Goal: Task Accomplishment & Management: Manage account settings

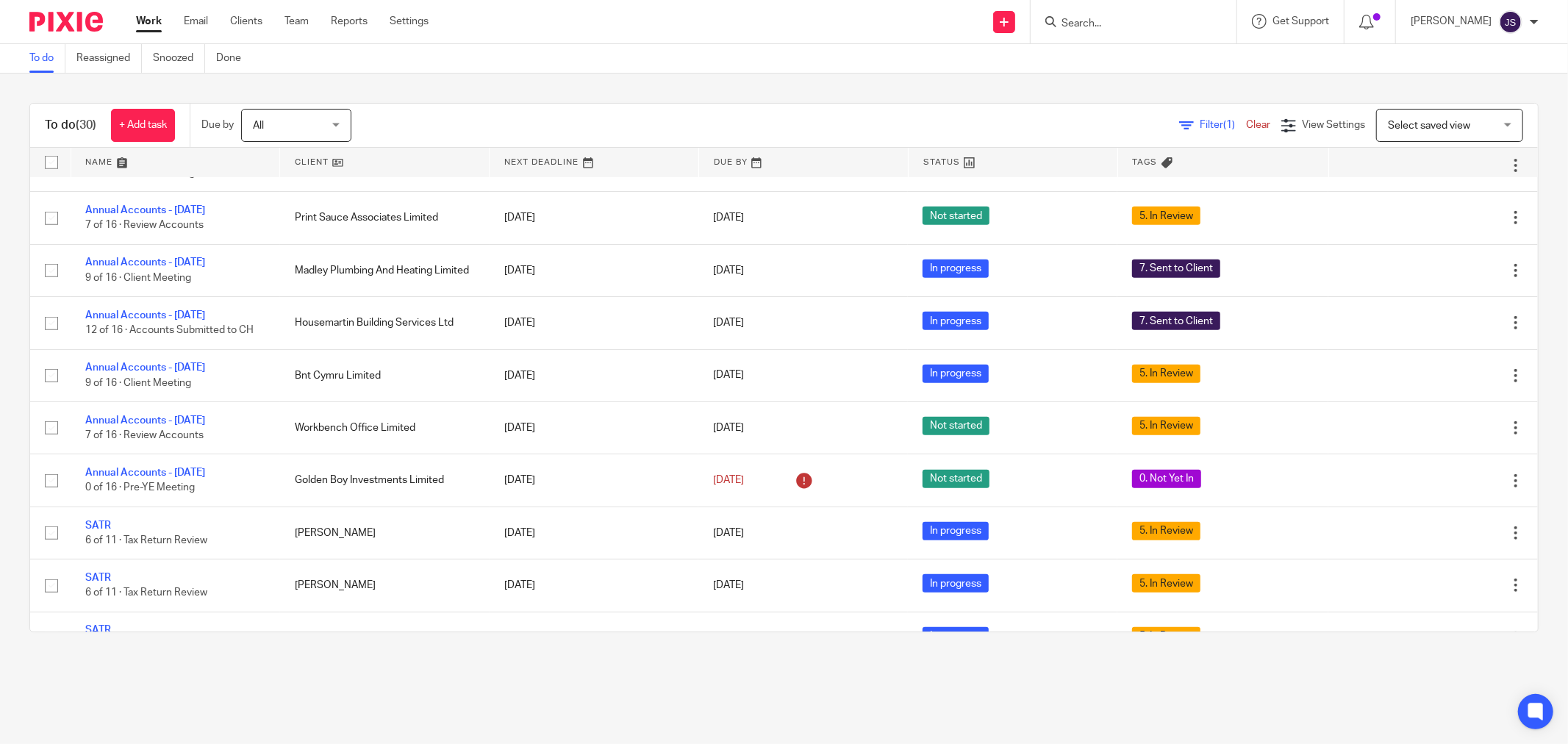
scroll to position [735, 0]
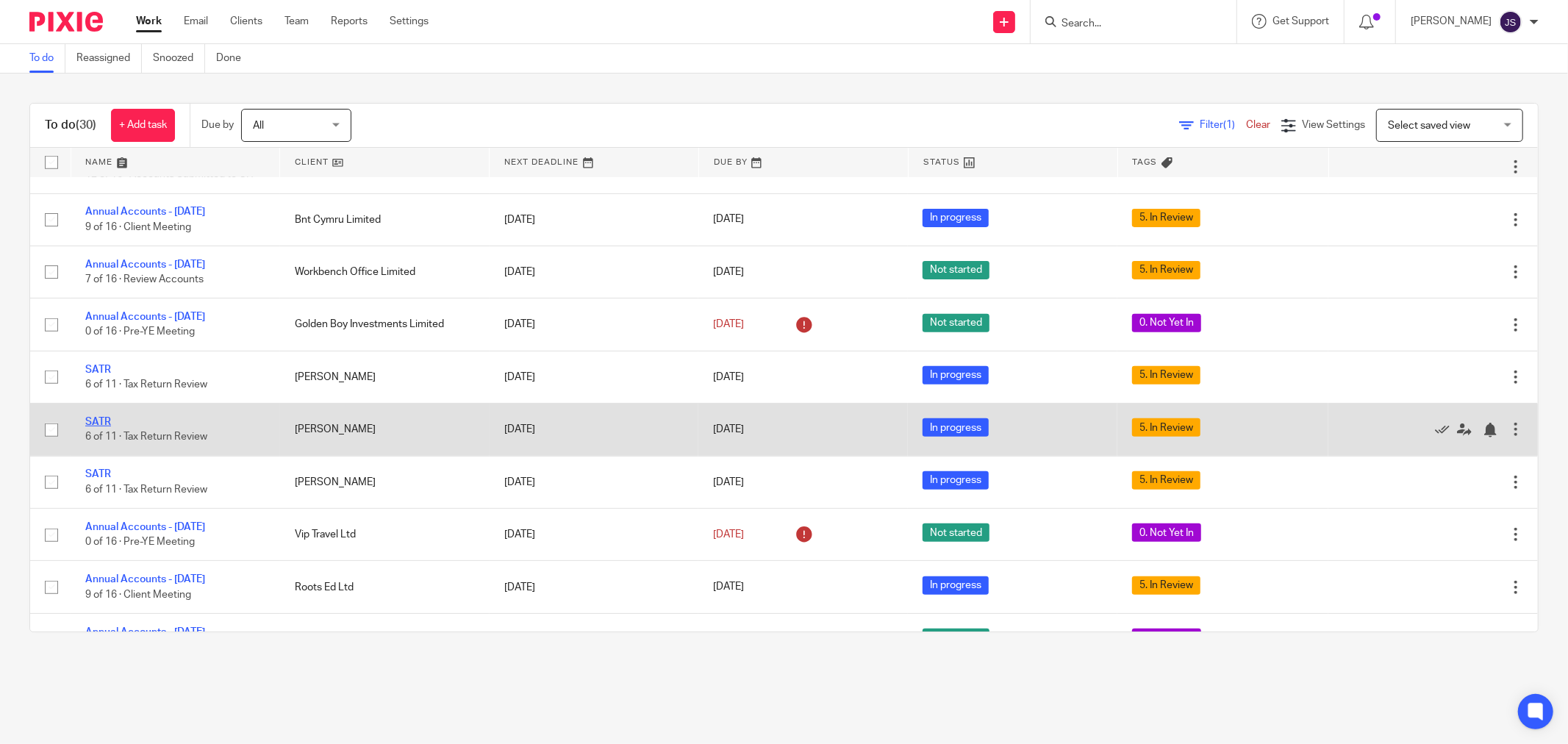
click at [97, 427] on link "SATR" at bounding box center [98, 421] width 26 height 10
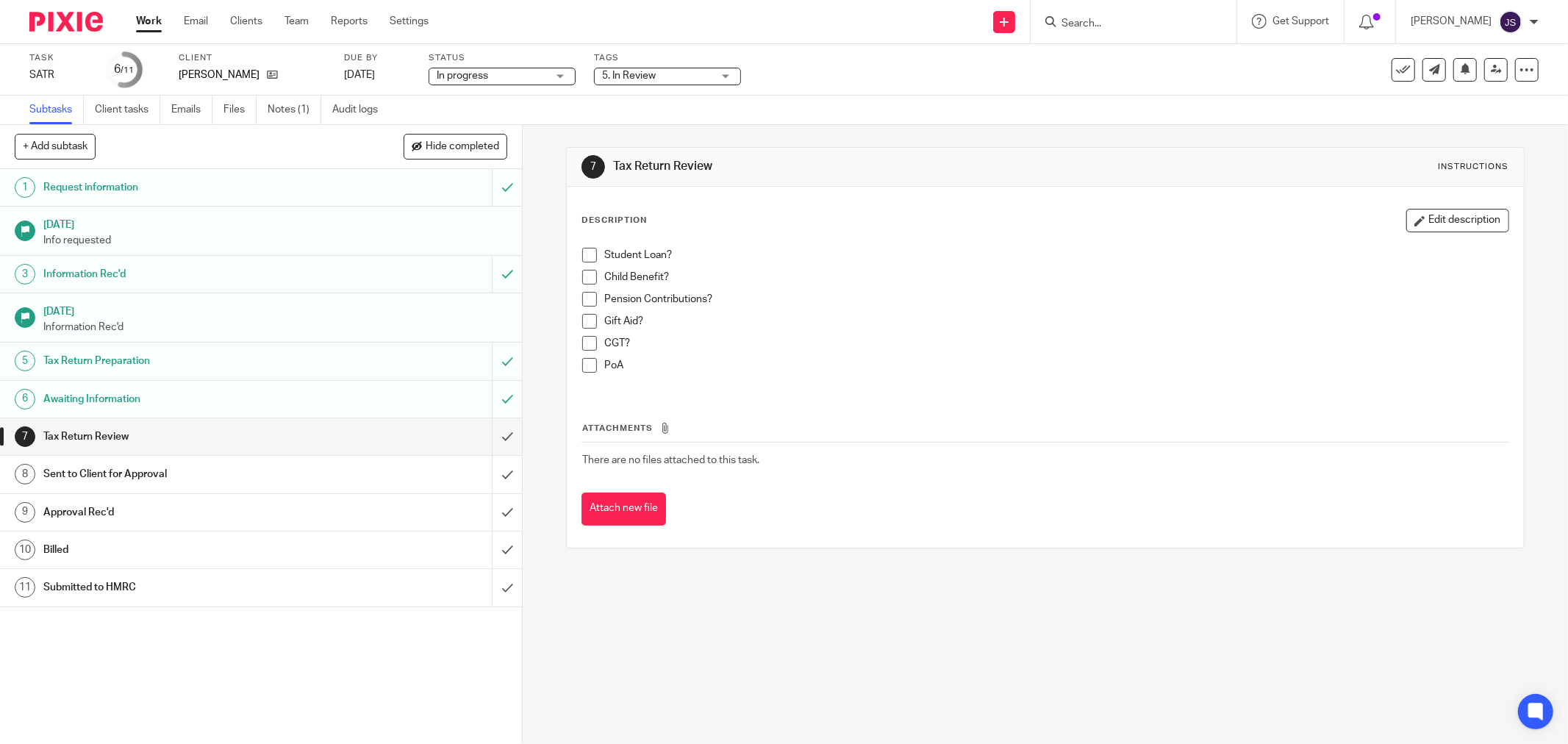
click at [633, 76] on span "5. In Review" at bounding box center [629, 75] width 53 height 10
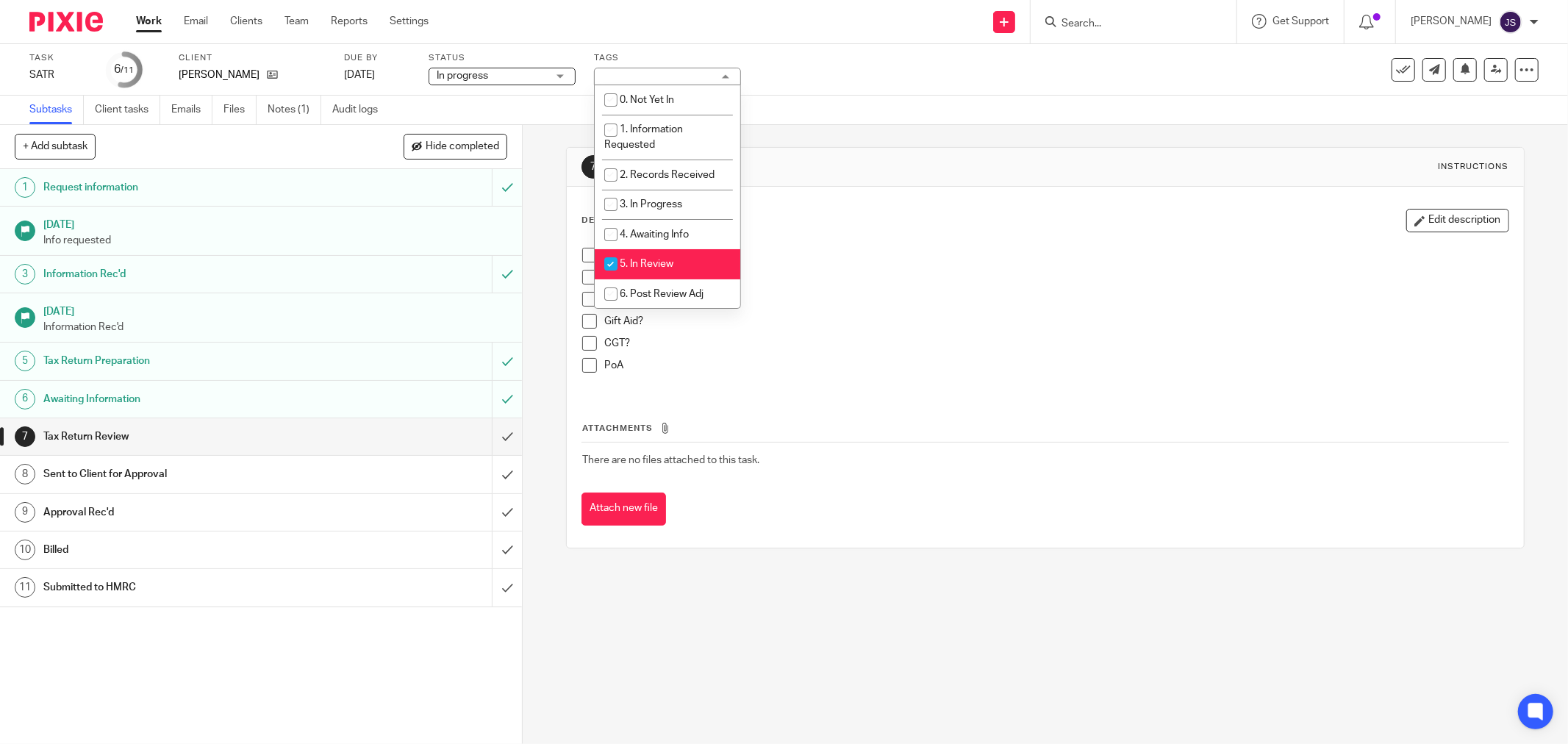
click at [663, 273] on li "5. In Review" at bounding box center [667, 264] width 145 height 30
checkbox input "false"
click at [490, 441] on input "submit" at bounding box center [261, 436] width 522 height 37
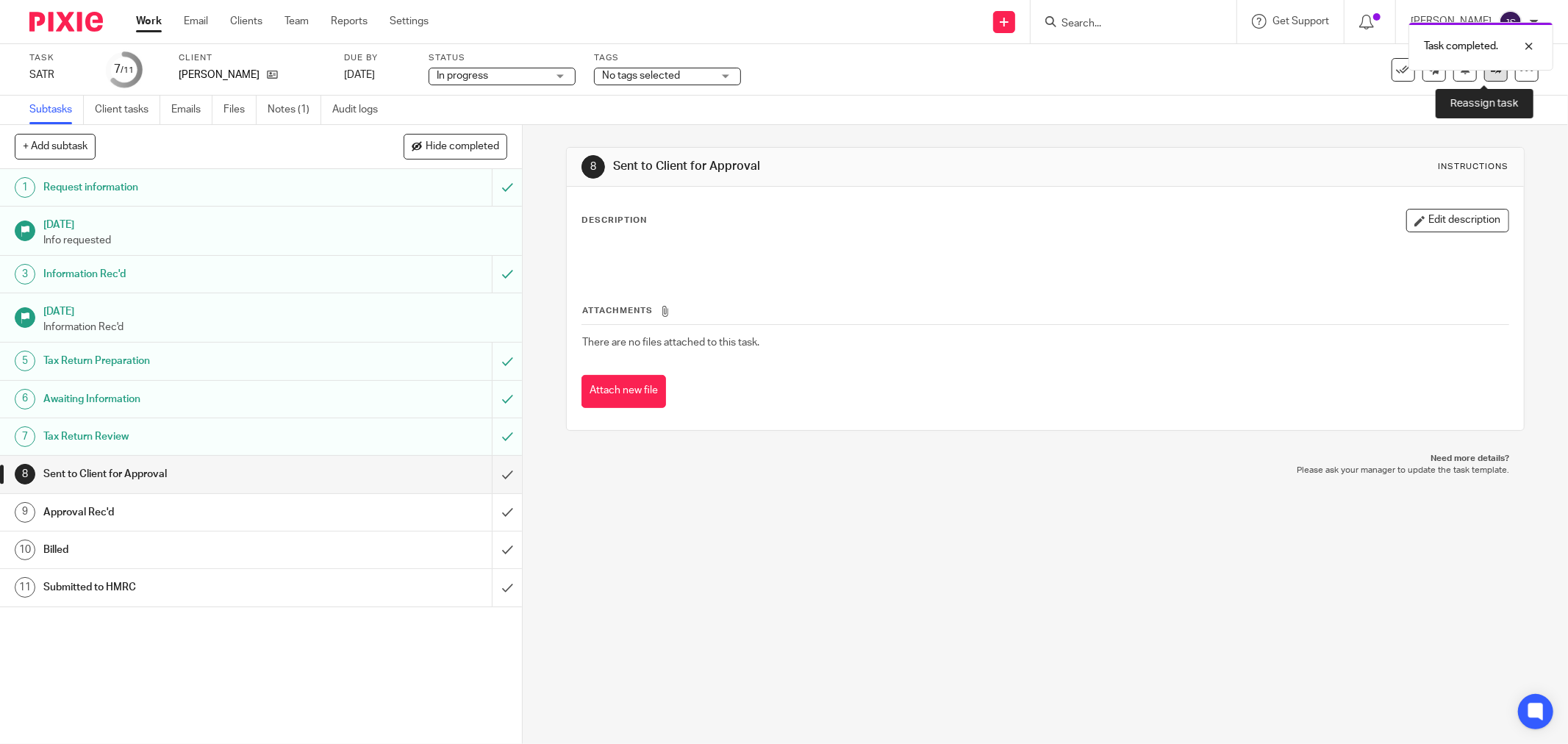
click at [1484, 76] on link at bounding box center [1496, 70] width 24 height 24
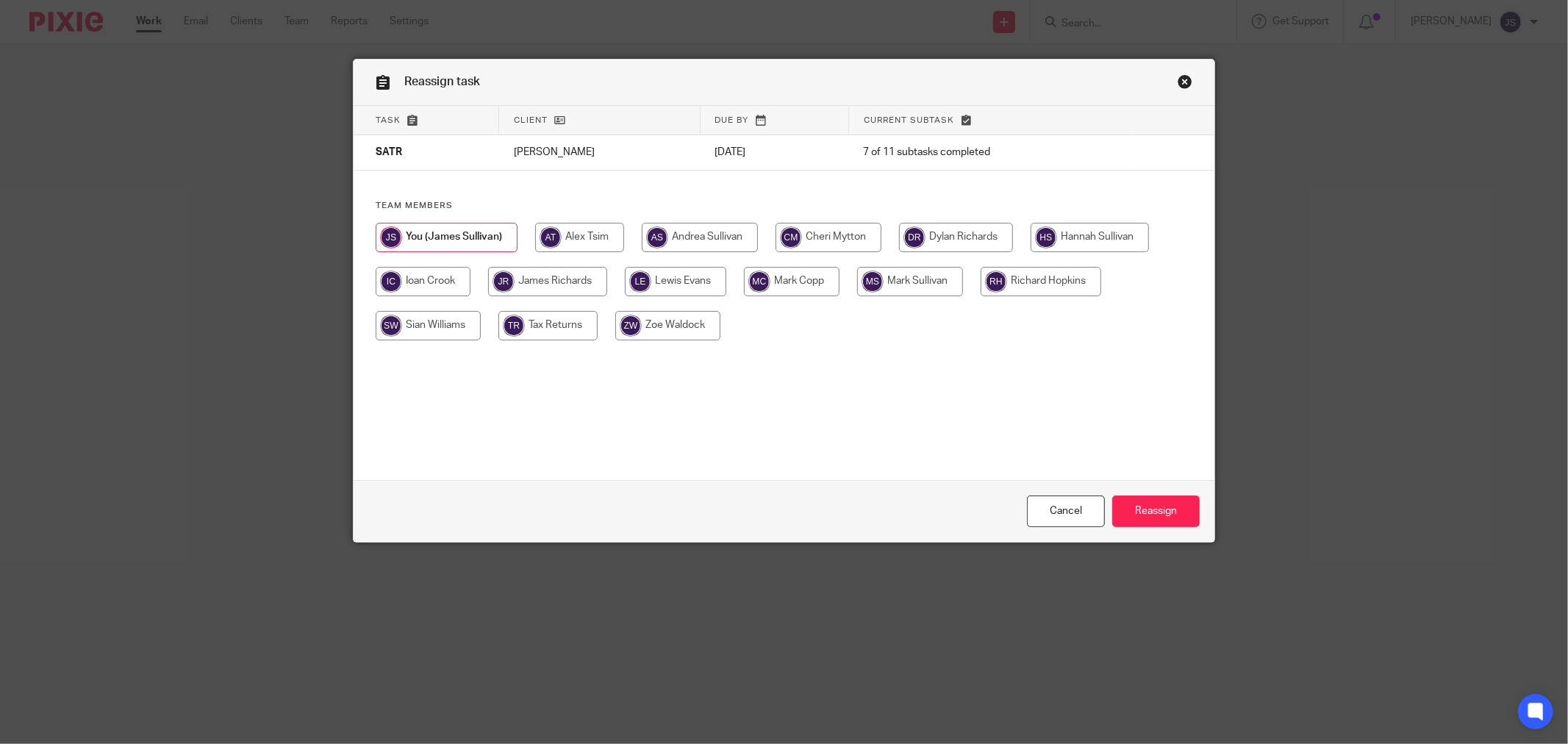
click at [559, 283] on input "radio" at bounding box center [548, 281] width 119 height 29
radio input "true"
click at [1172, 498] on input "Reassign" at bounding box center [1156, 511] width 87 height 31
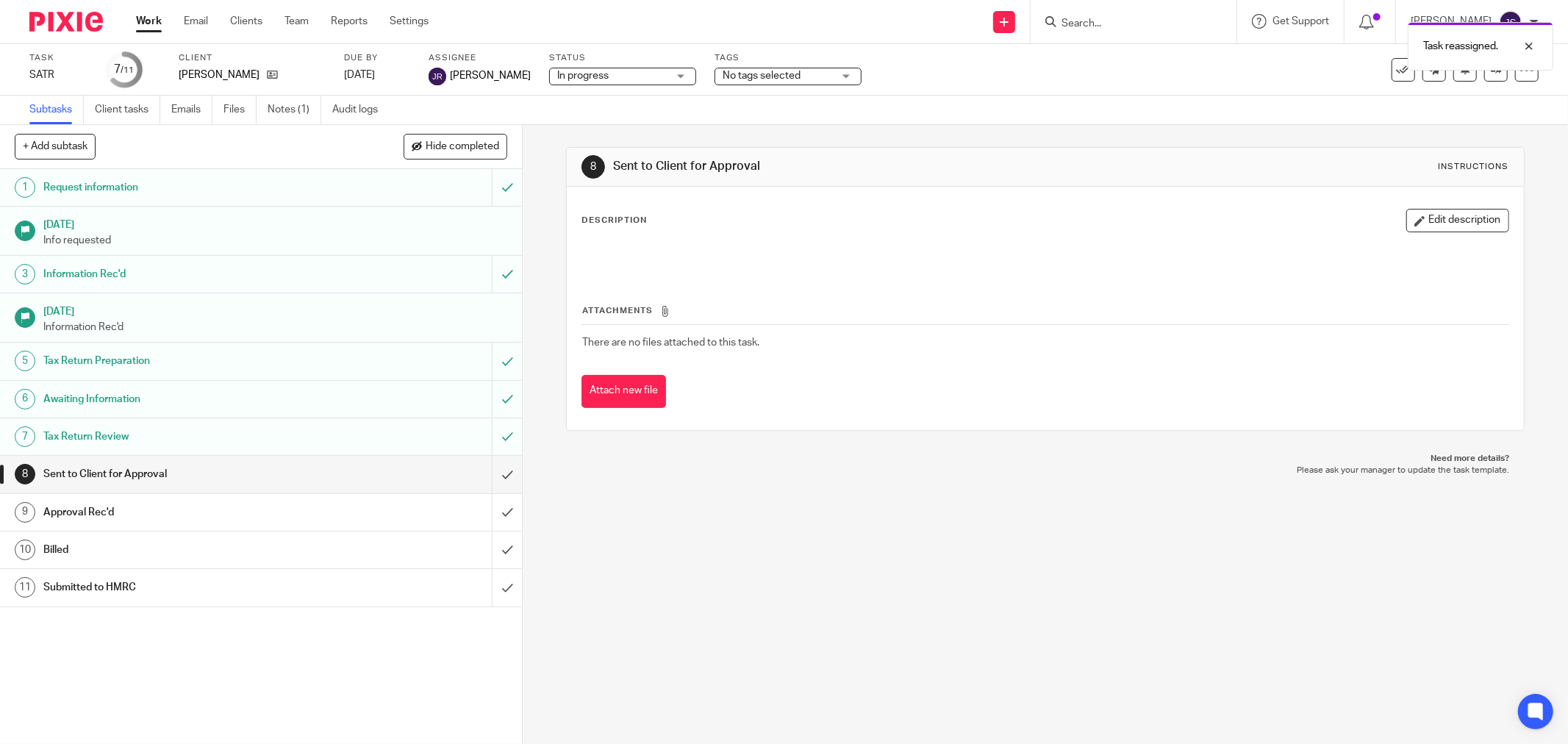
click at [1114, 23] on div "Task reassigned." at bounding box center [1169, 42] width 769 height 56
click at [1091, 16] on div "Task reassigned." at bounding box center [1169, 42] width 769 height 56
click at [1080, 22] on div "Task reassigned." at bounding box center [1169, 42] width 769 height 56
click at [1152, 27] on div "Task reassigned." at bounding box center [1169, 42] width 769 height 56
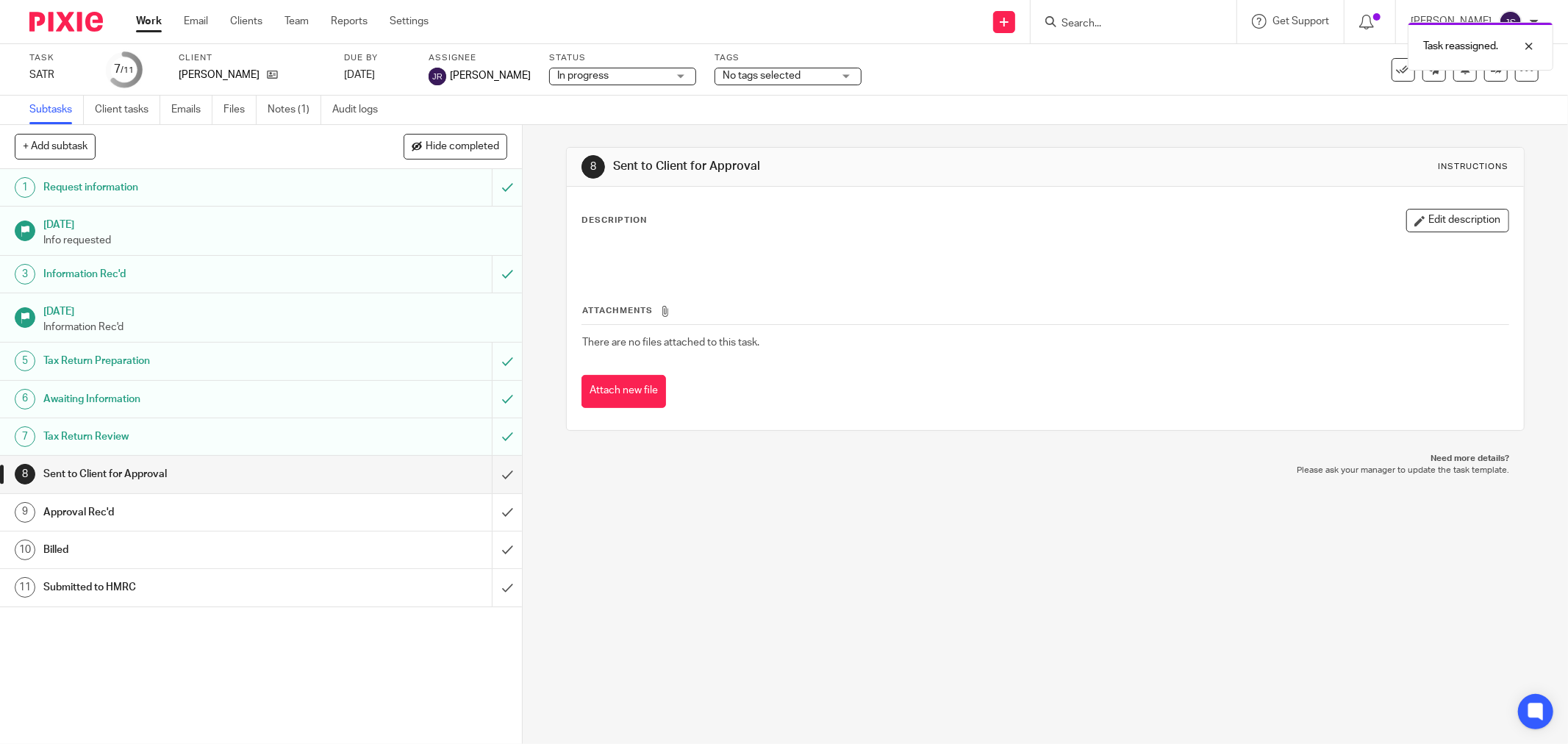
click at [1083, 29] on div "Task reassigned." at bounding box center [1169, 42] width 769 height 56
click at [88, 26] on img at bounding box center [66, 21] width 74 height 20
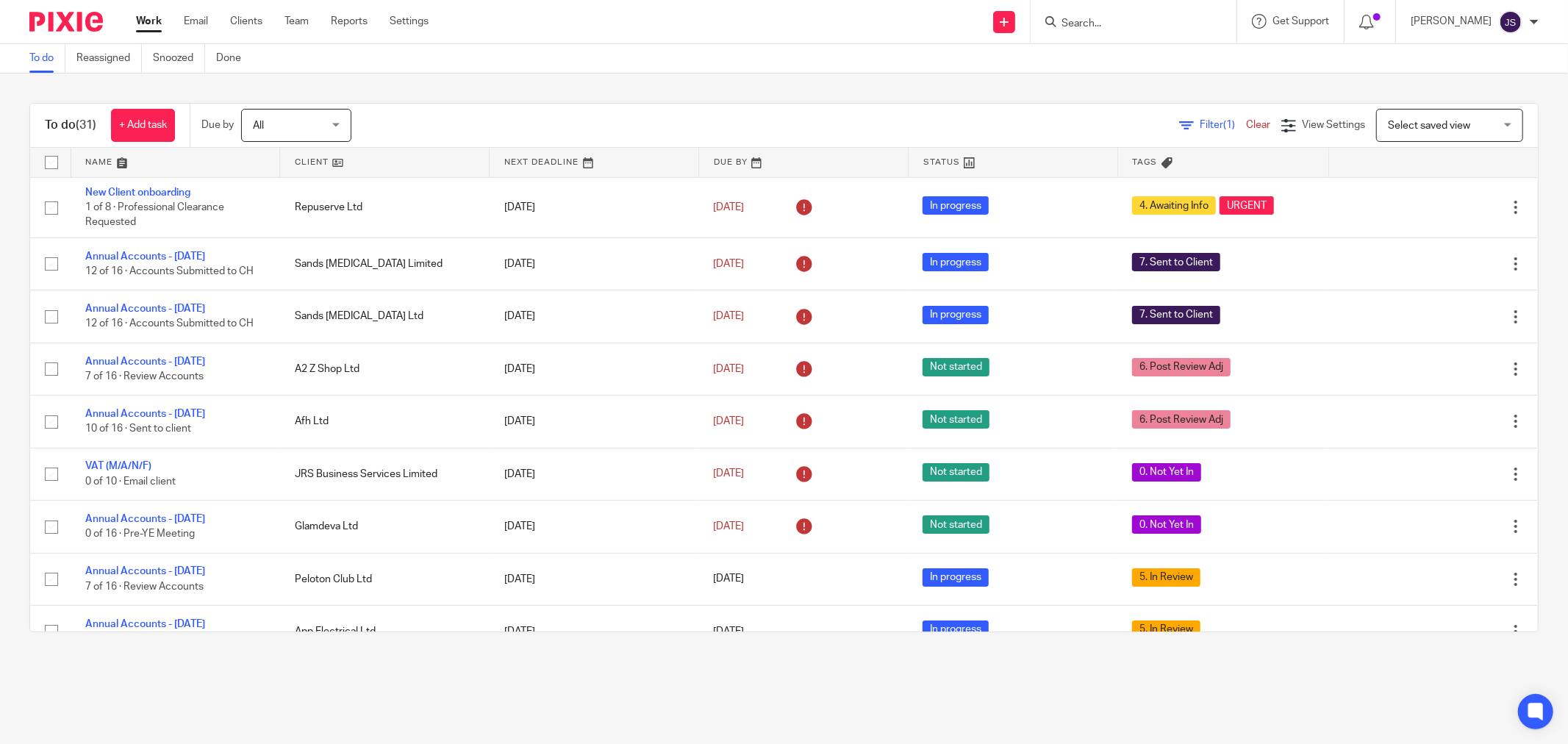
click at [1086, 22] on input "Search" at bounding box center [1126, 24] width 133 height 13
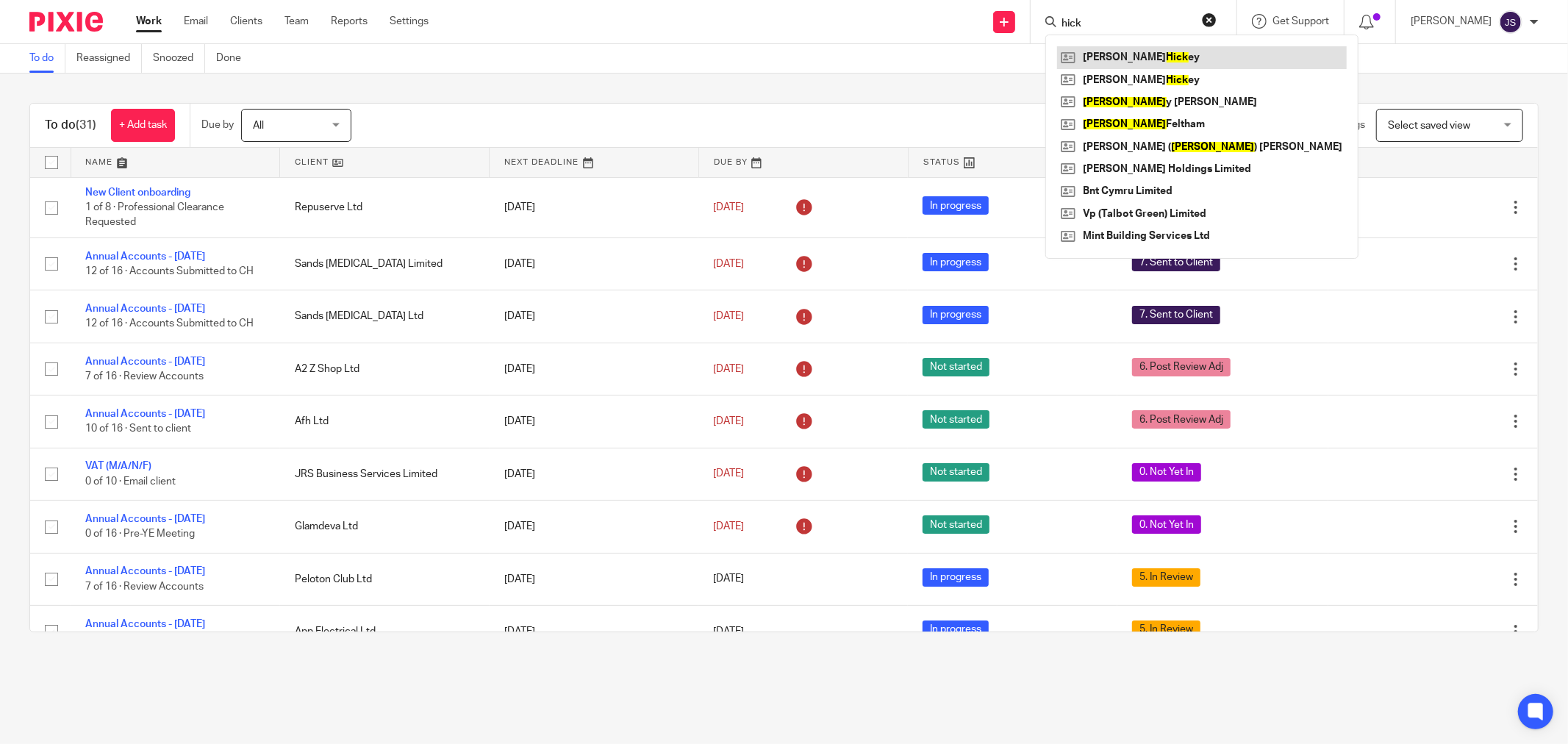
type input "hick"
click at [1145, 64] on link at bounding box center [1201, 57] width 290 height 22
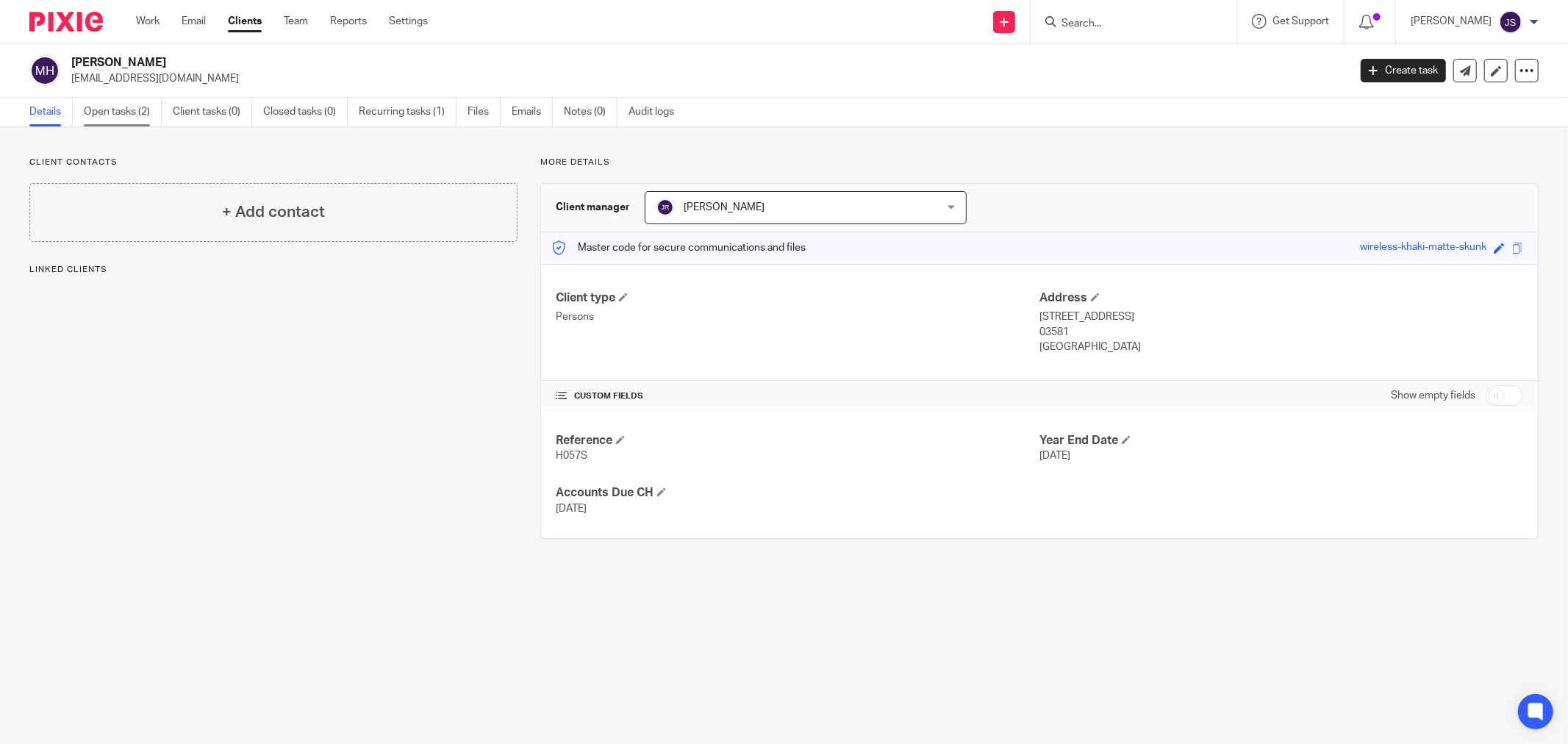
click at [121, 120] on link "Open tasks (2)" at bounding box center [122, 112] width 78 height 29
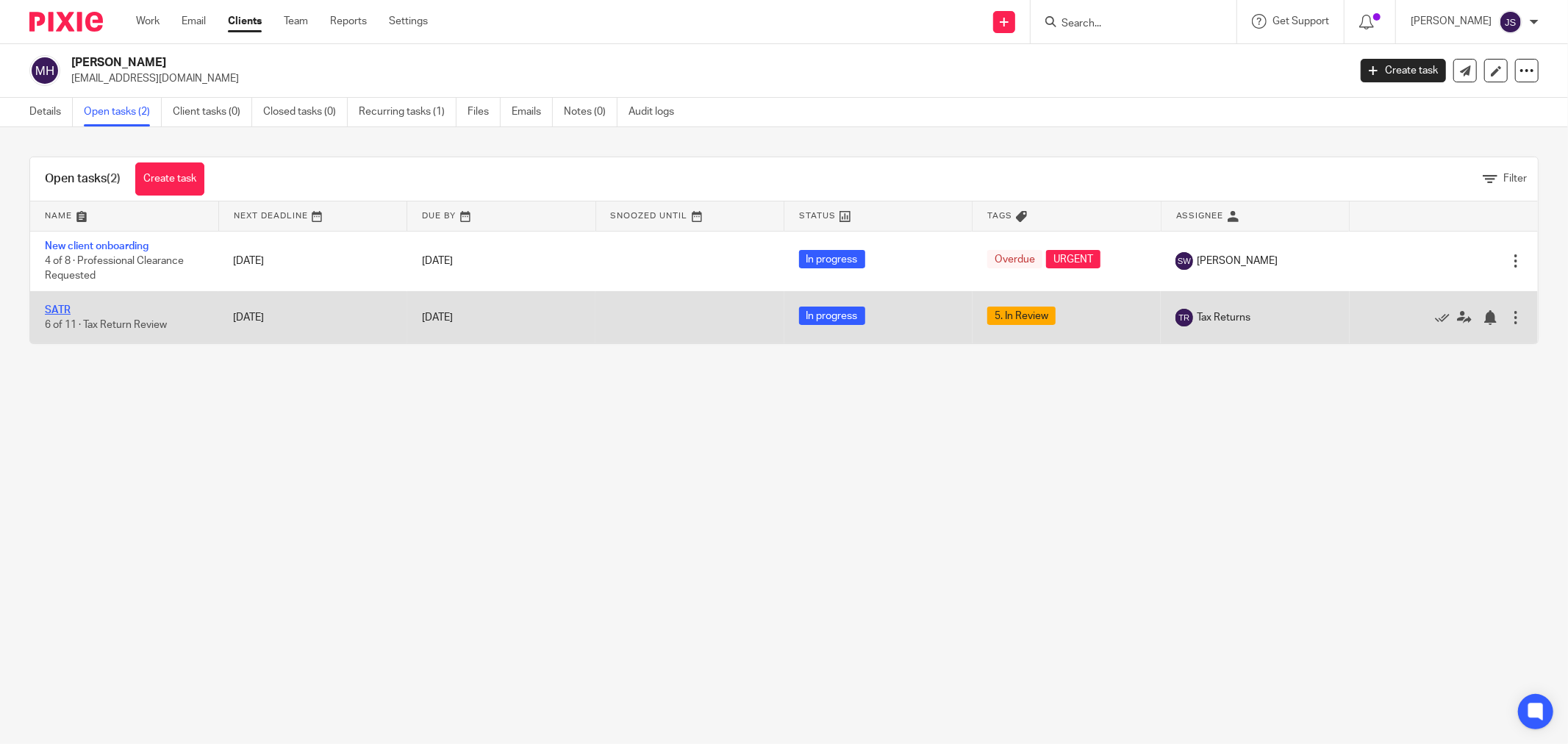
click at [49, 312] on link "SATR" at bounding box center [57, 310] width 26 height 10
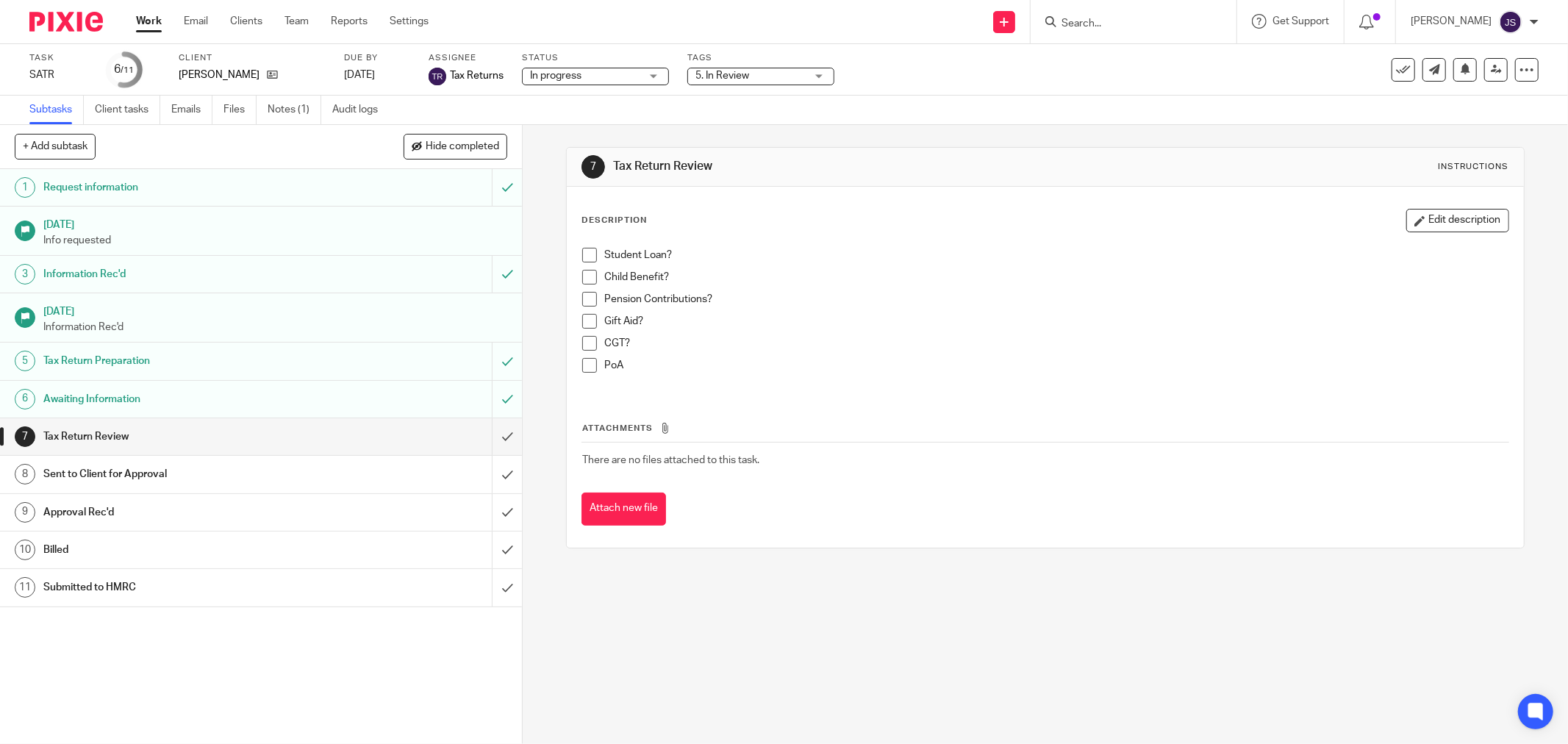
click at [722, 78] on span "5. In Review" at bounding box center [722, 75] width 53 height 10
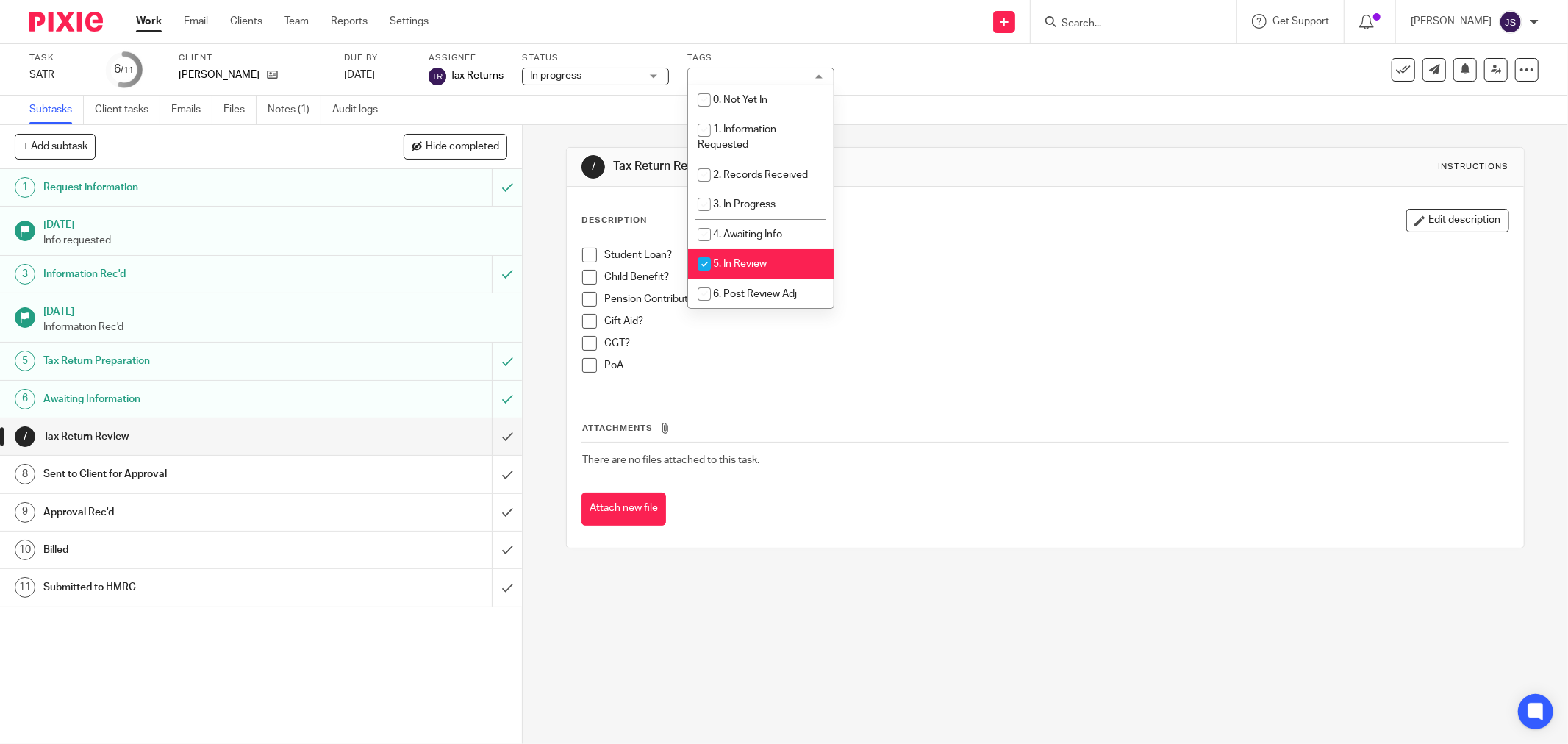
click at [724, 260] on li "5. In Review" at bounding box center [760, 264] width 145 height 30
checkbox input "false"
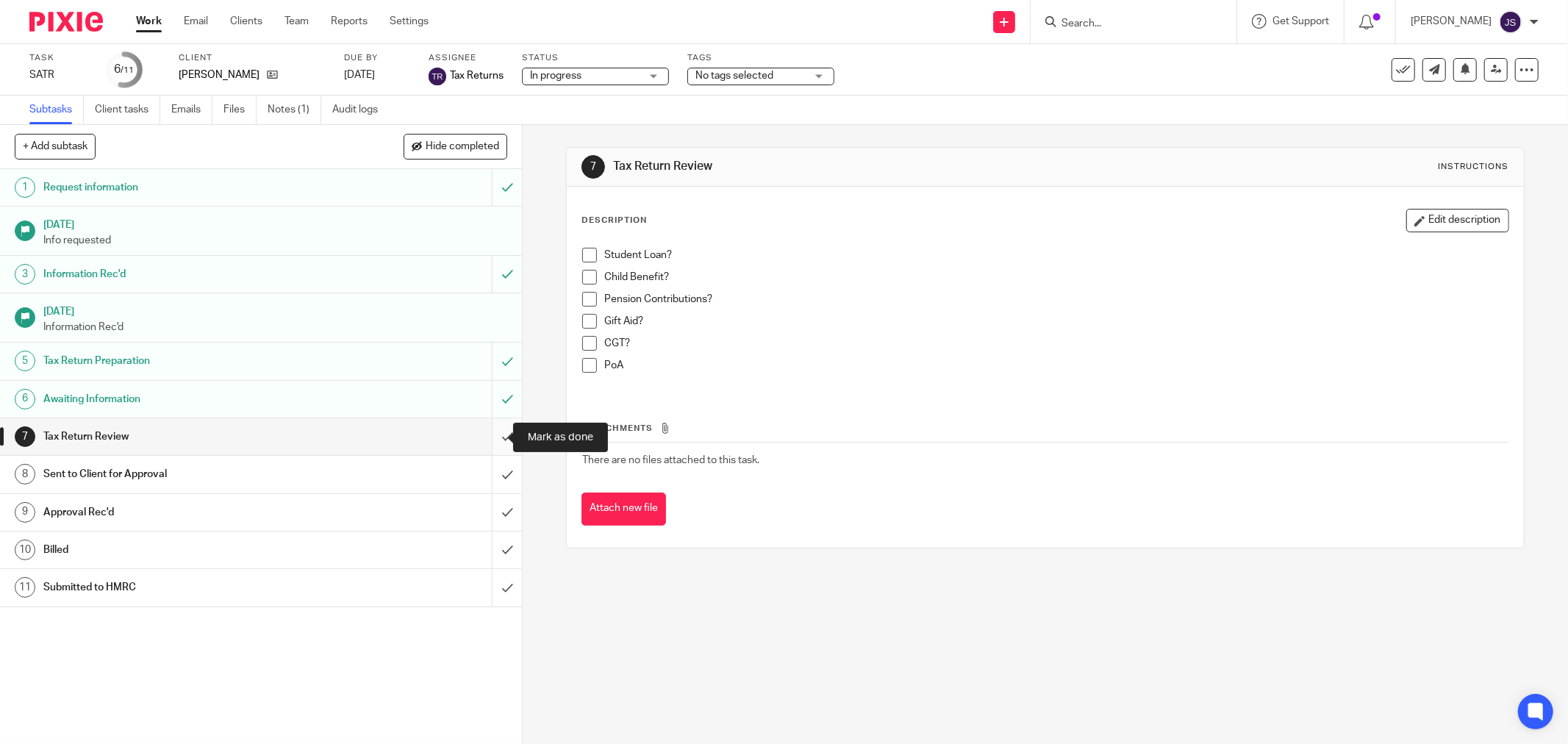
click at [485, 441] on input "submit" at bounding box center [261, 436] width 522 height 37
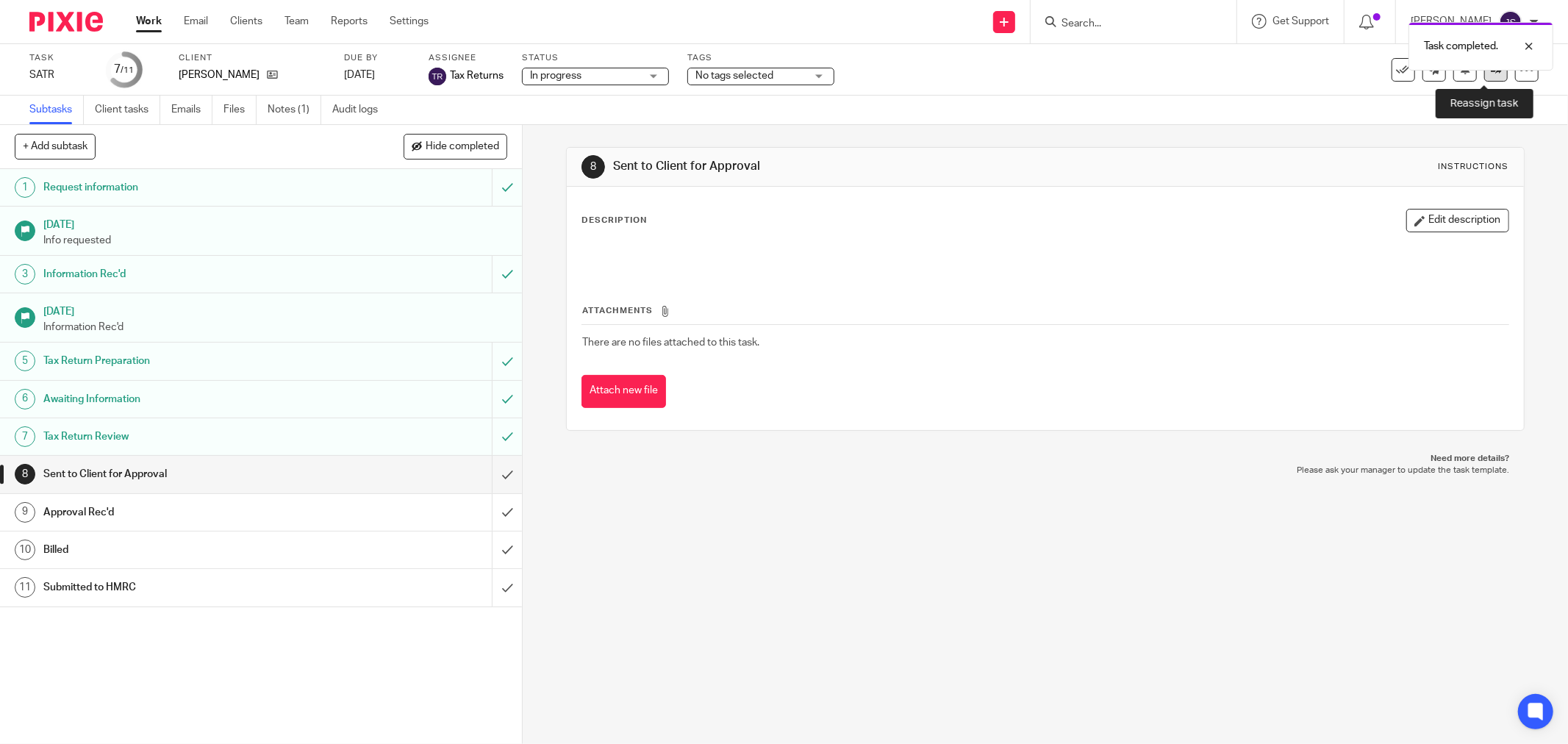
click at [1484, 75] on link at bounding box center [1496, 70] width 24 height 24
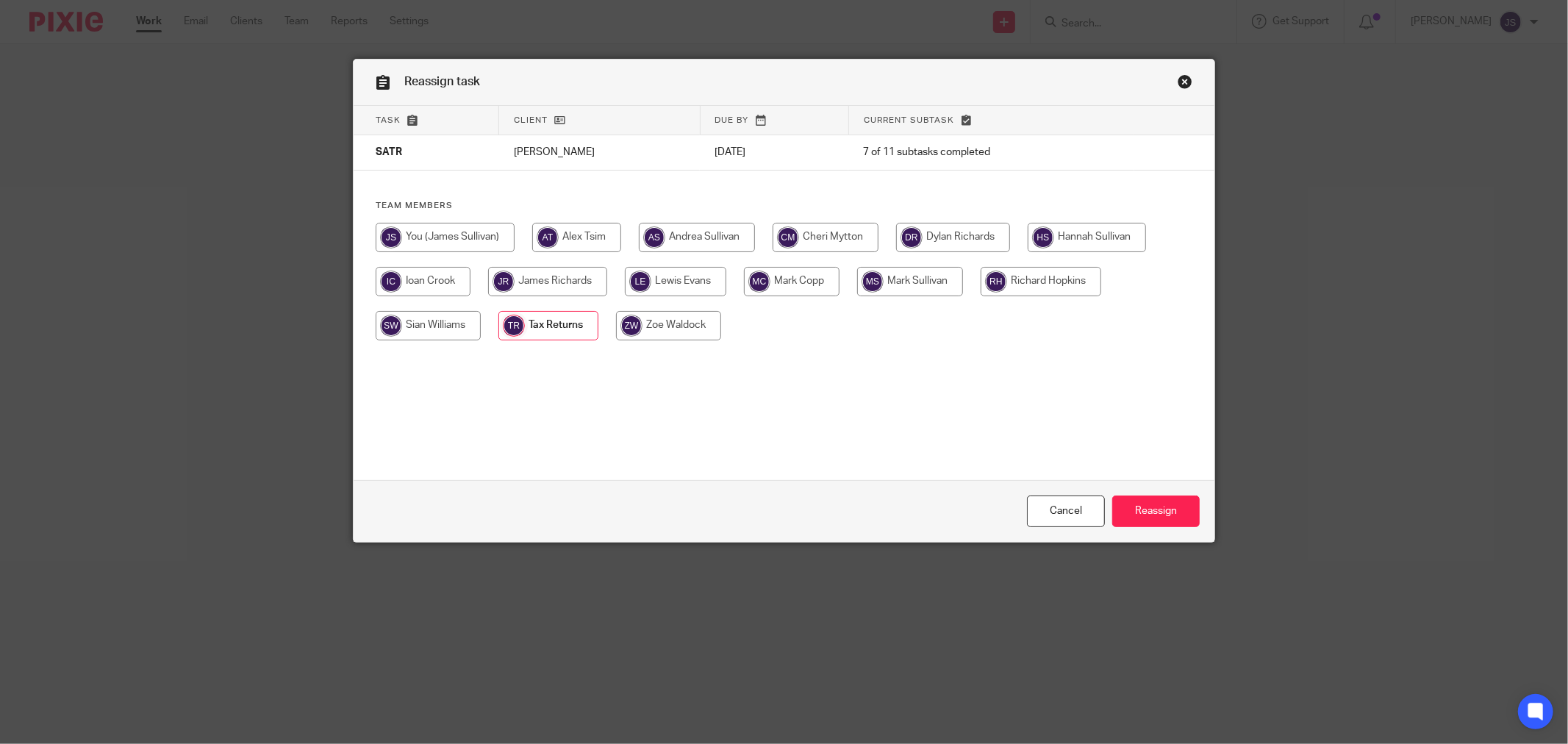
click at [527, 283] on input "radio" at bounding box center [548, 281] width 119 height 29
radio input "true"
click at [1134, 516] on input "Reassign" at bounding box center [1156, 511] width 87 height 31
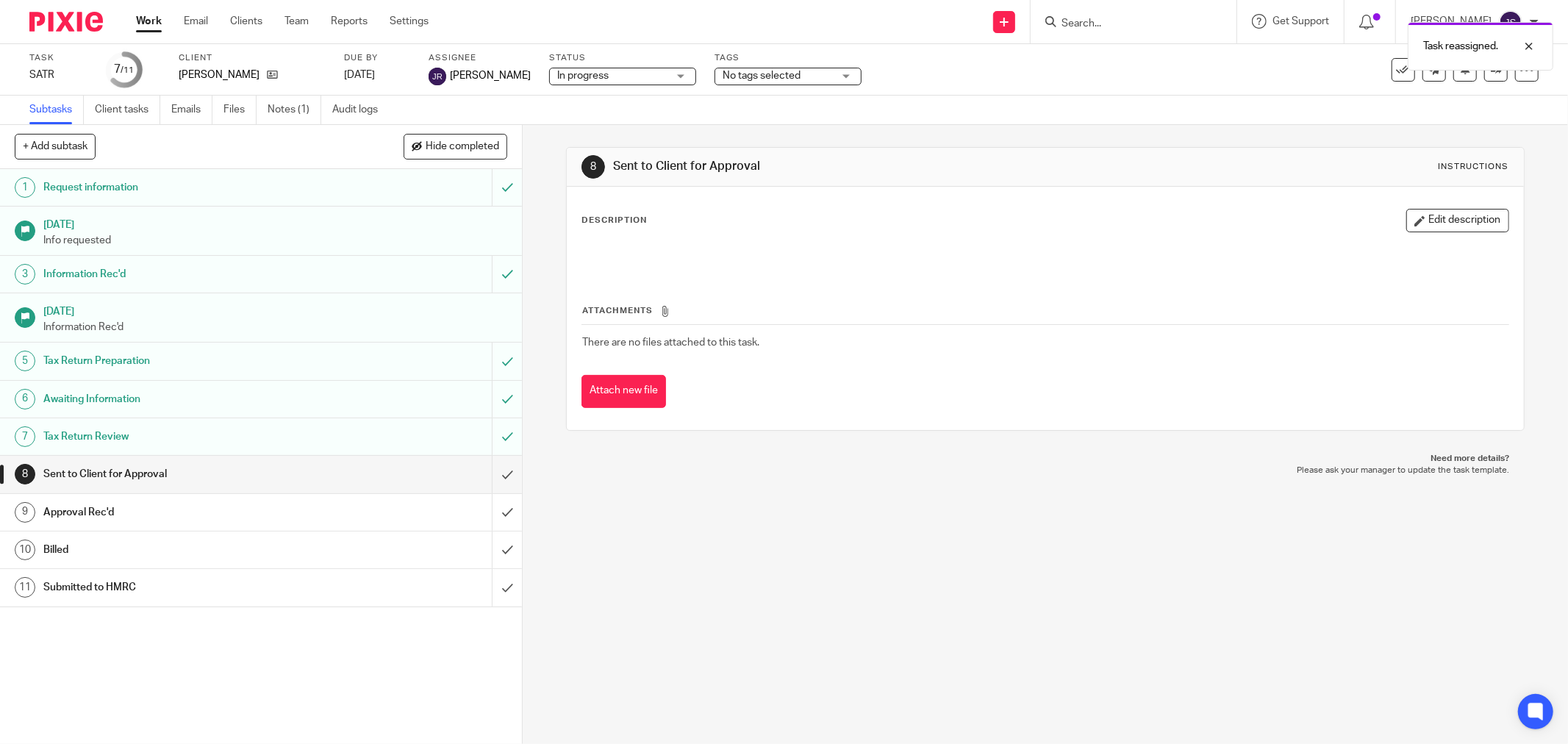
click at [42, 18] on img at bounding box center [66, 21] width 74 height 20
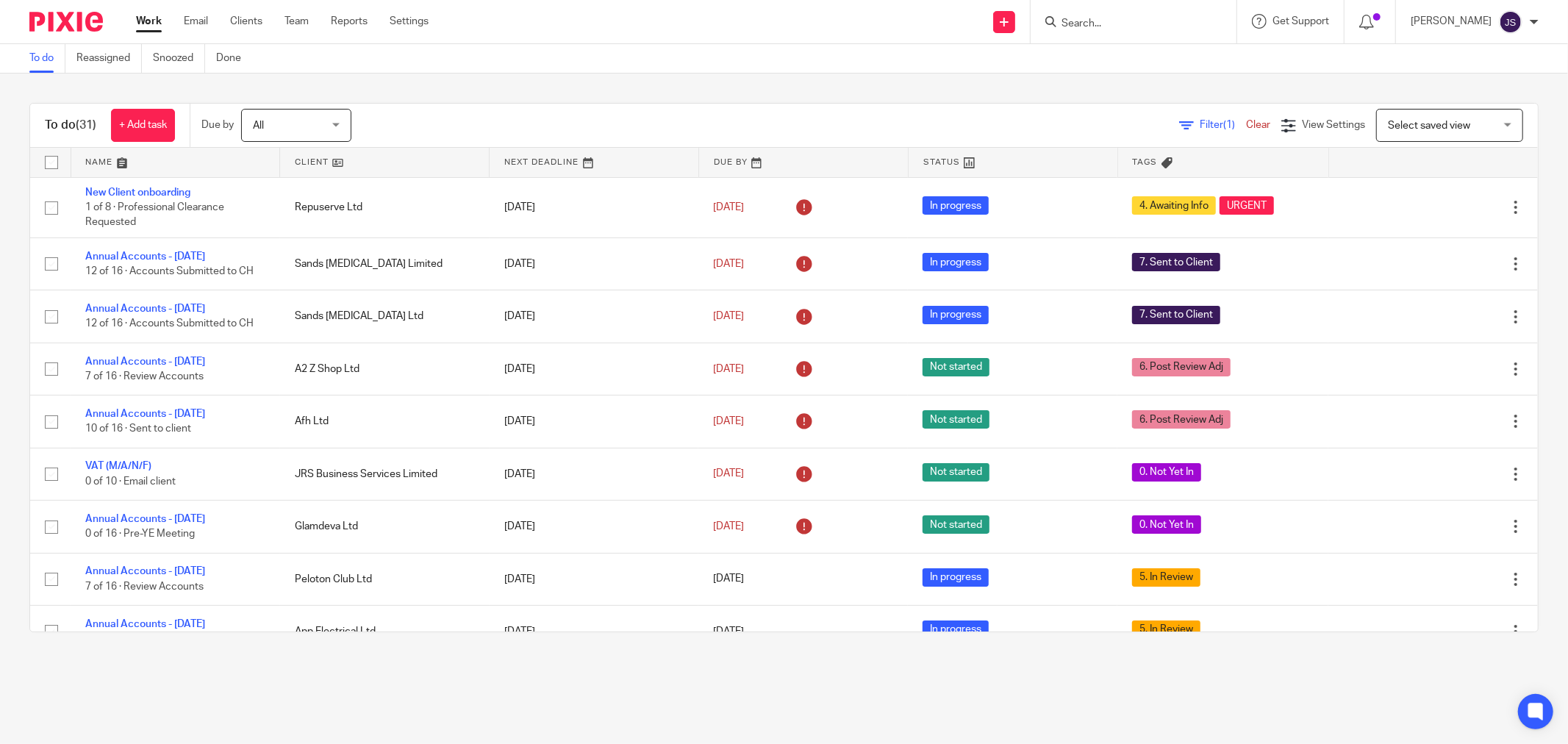
click at [1128, 23] on input "Search" at bounding box center [1126, 24] width 133 height 13
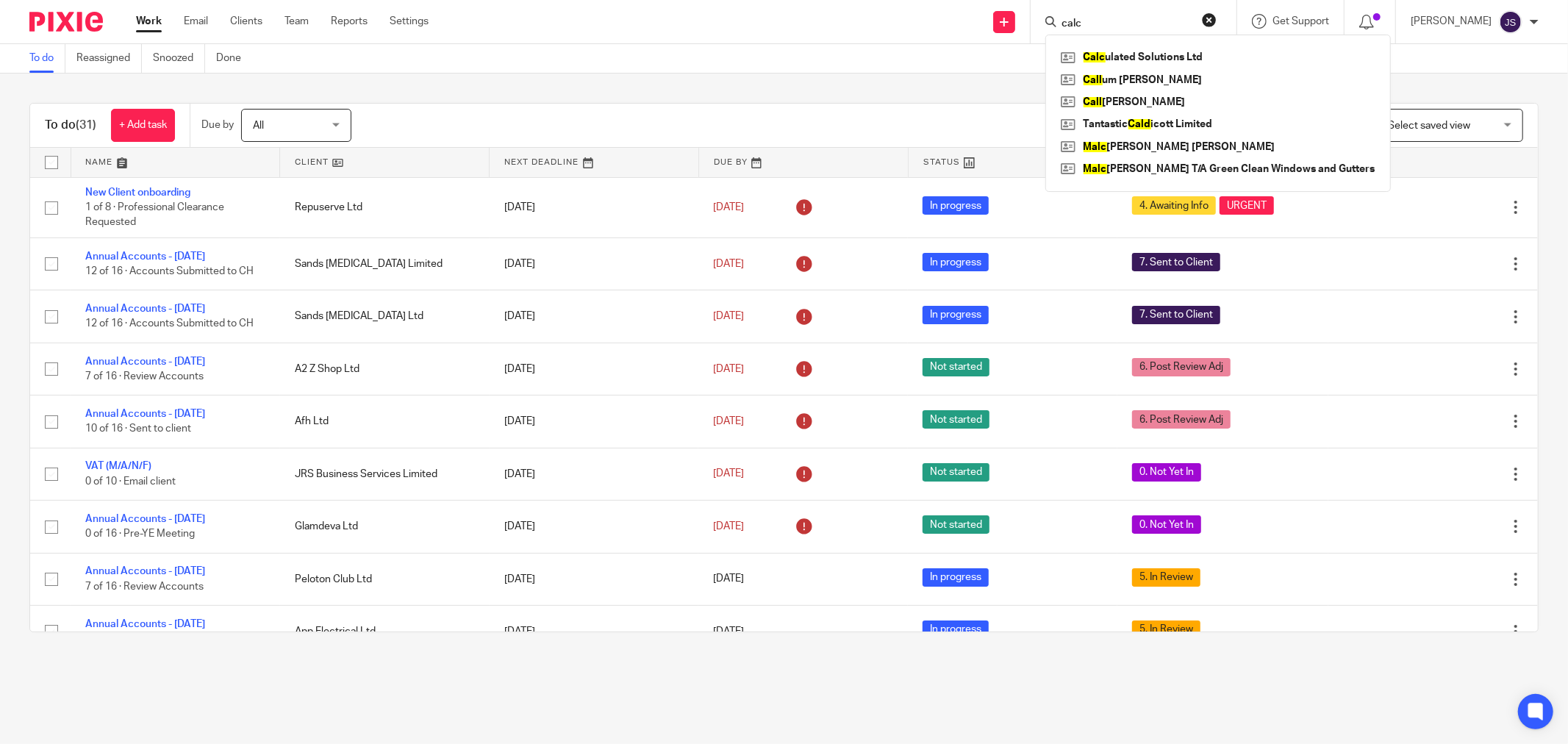
type input "calc"
click at [1165, 44] on div "Calc ulated Solutions Ltd Call um [PERSON_NAME] Call ie [PERSON_NAME] Tantastic…" at bounding box center [1218, 113] width 345 height 157
click at [1164, 49] on link at bounding box center [1218, 57] width 322 height 22
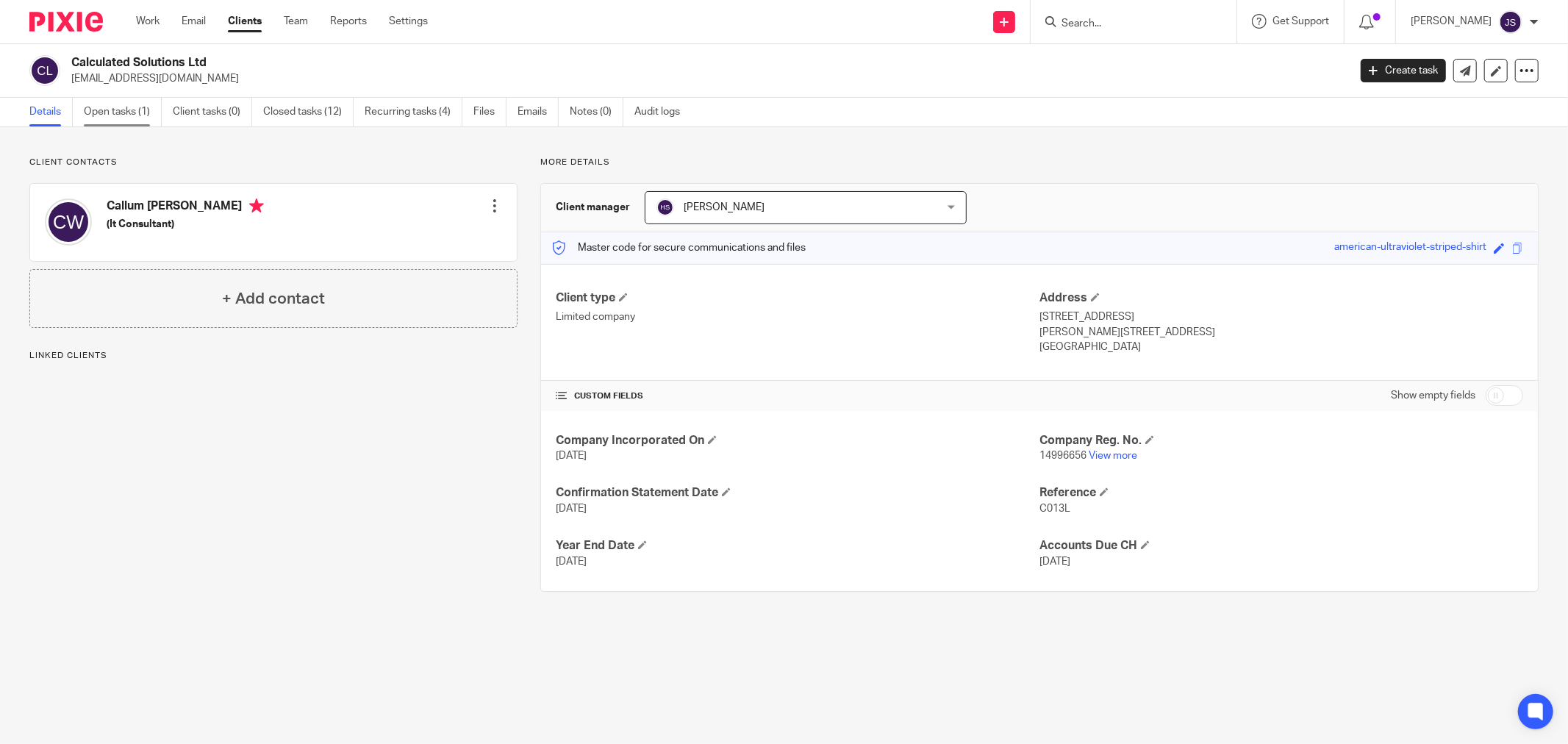
click at [122, 110] on link "Open tasks (1)" at bounding box center [122, 112] width 78 height 29
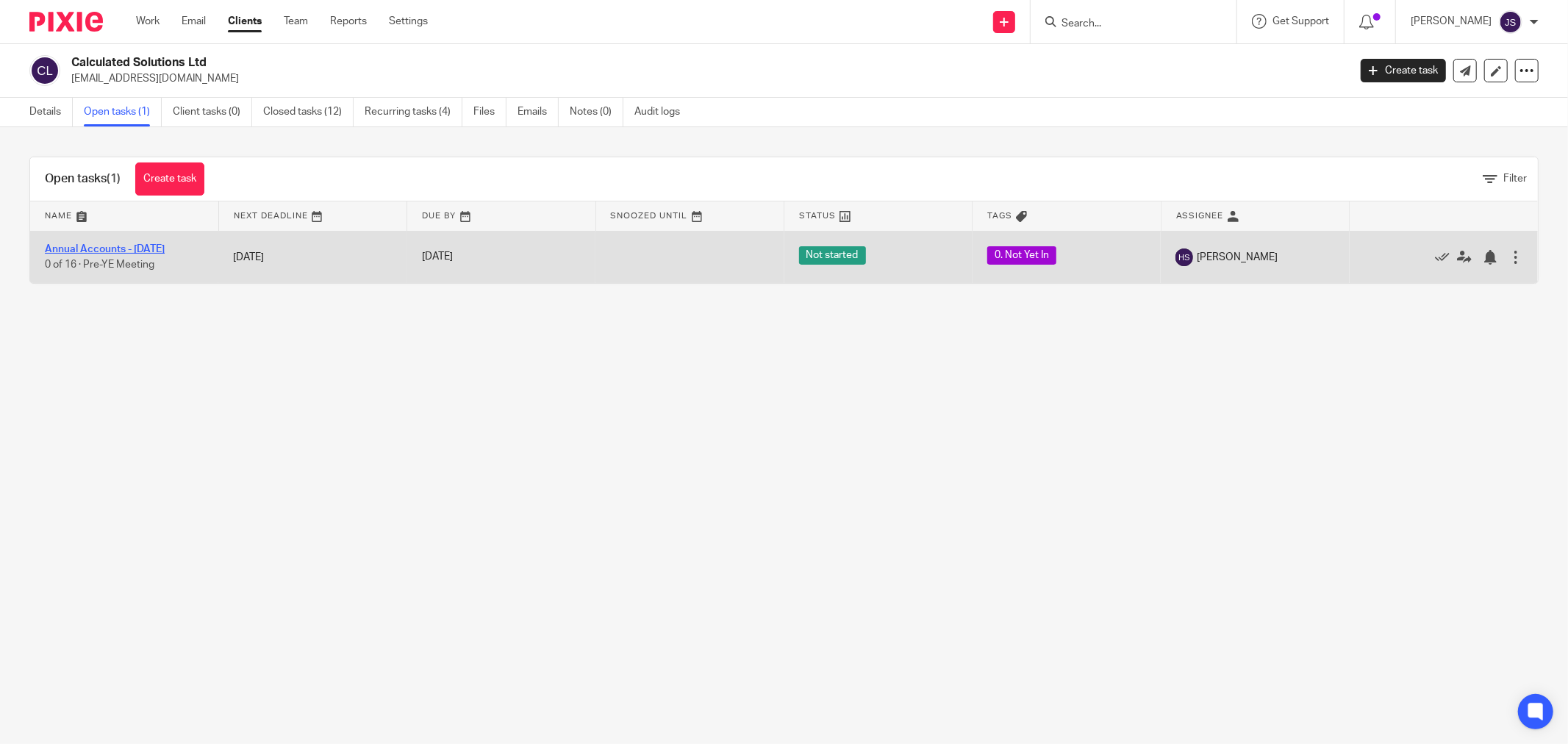
click at [165, 246] on link "Annual Accounts - [DATE]" at bounding box center [104, 249] width 120 height 10
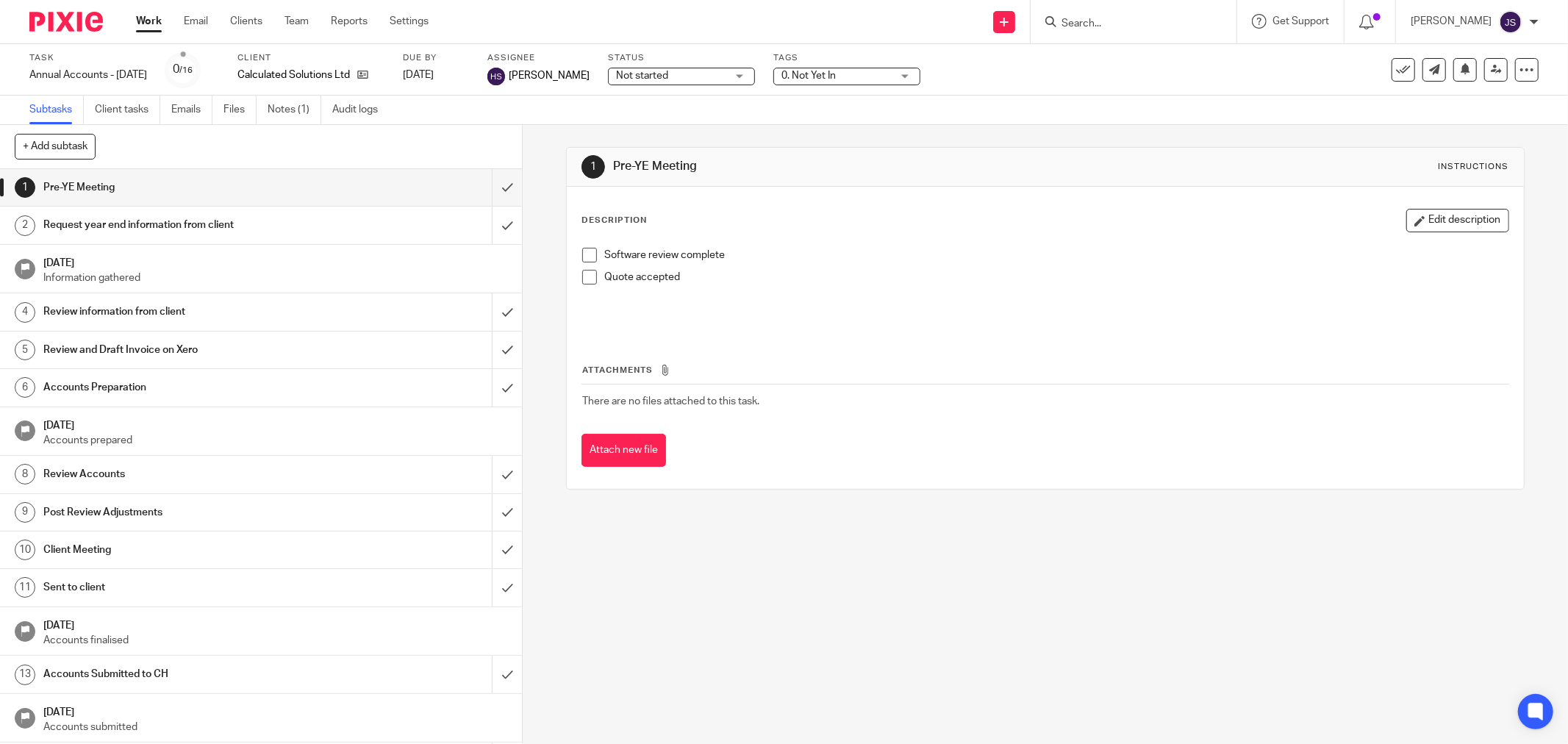
click at [78, 31] on div at bounding box center [60, 21] width 121 height 43
click at [82, 20] on img at bounding box center [66, 21] width 74 height 20
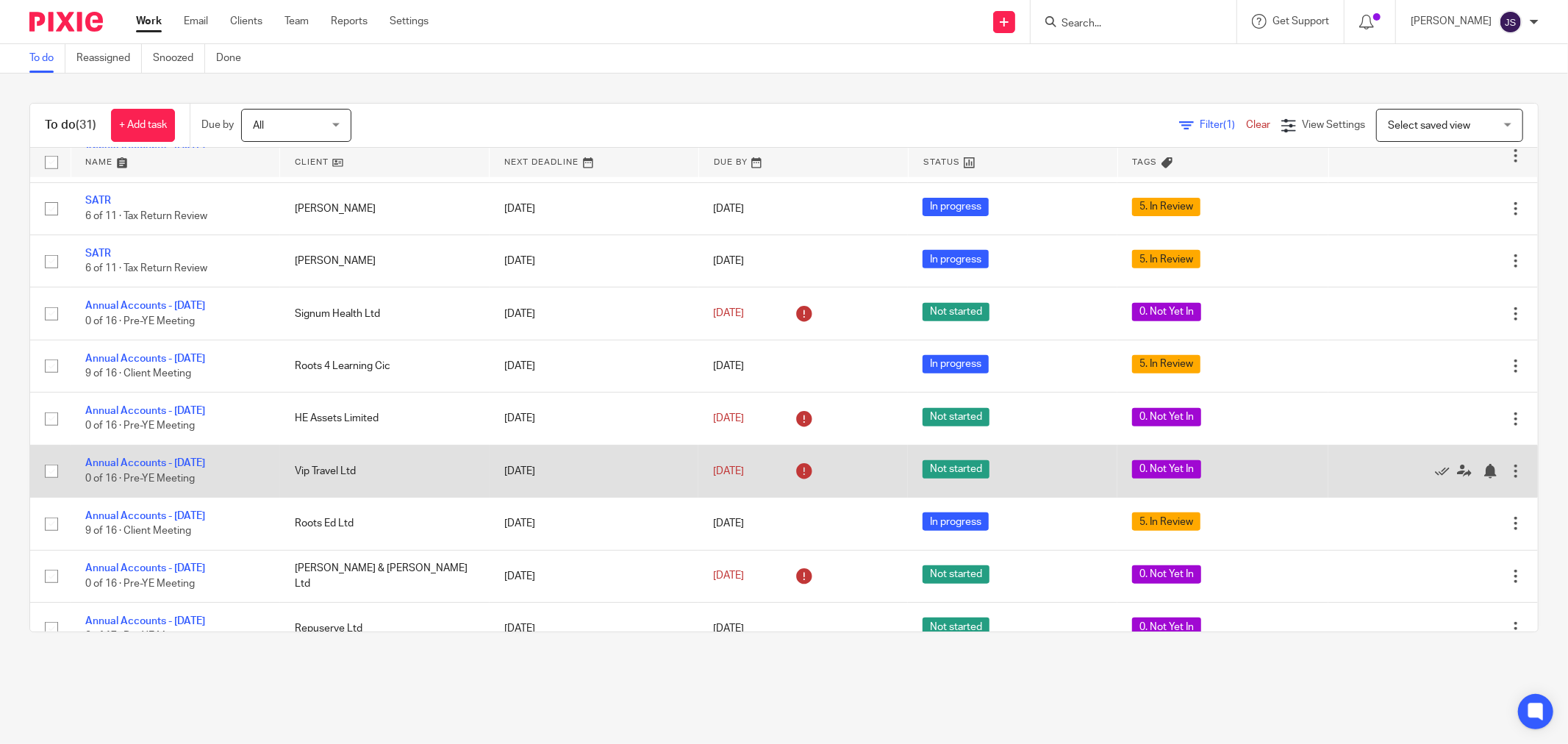
scroll to position [979, 0]
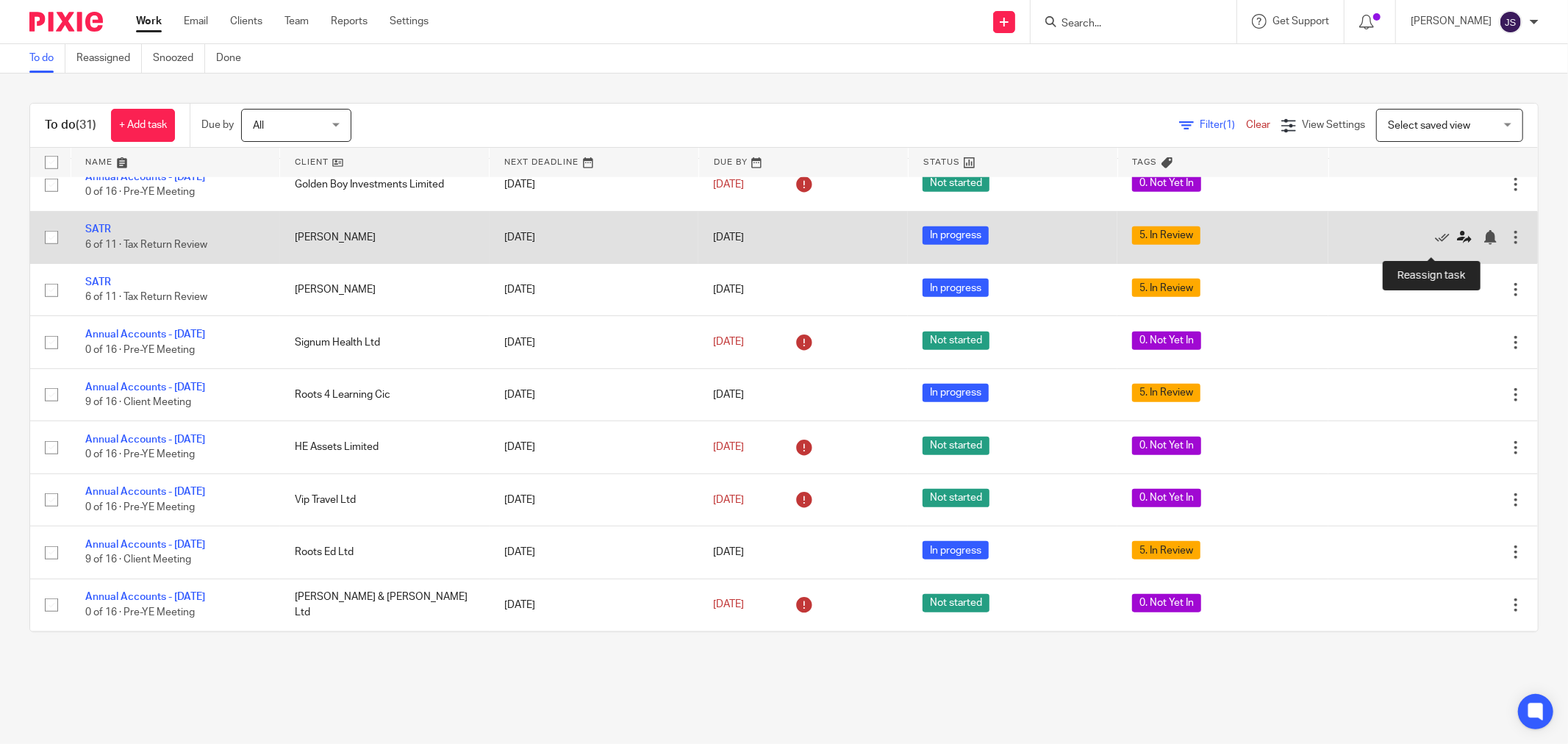
click at [1457, 245] on icon at bounding box center [1464, 237] width 15 height 15
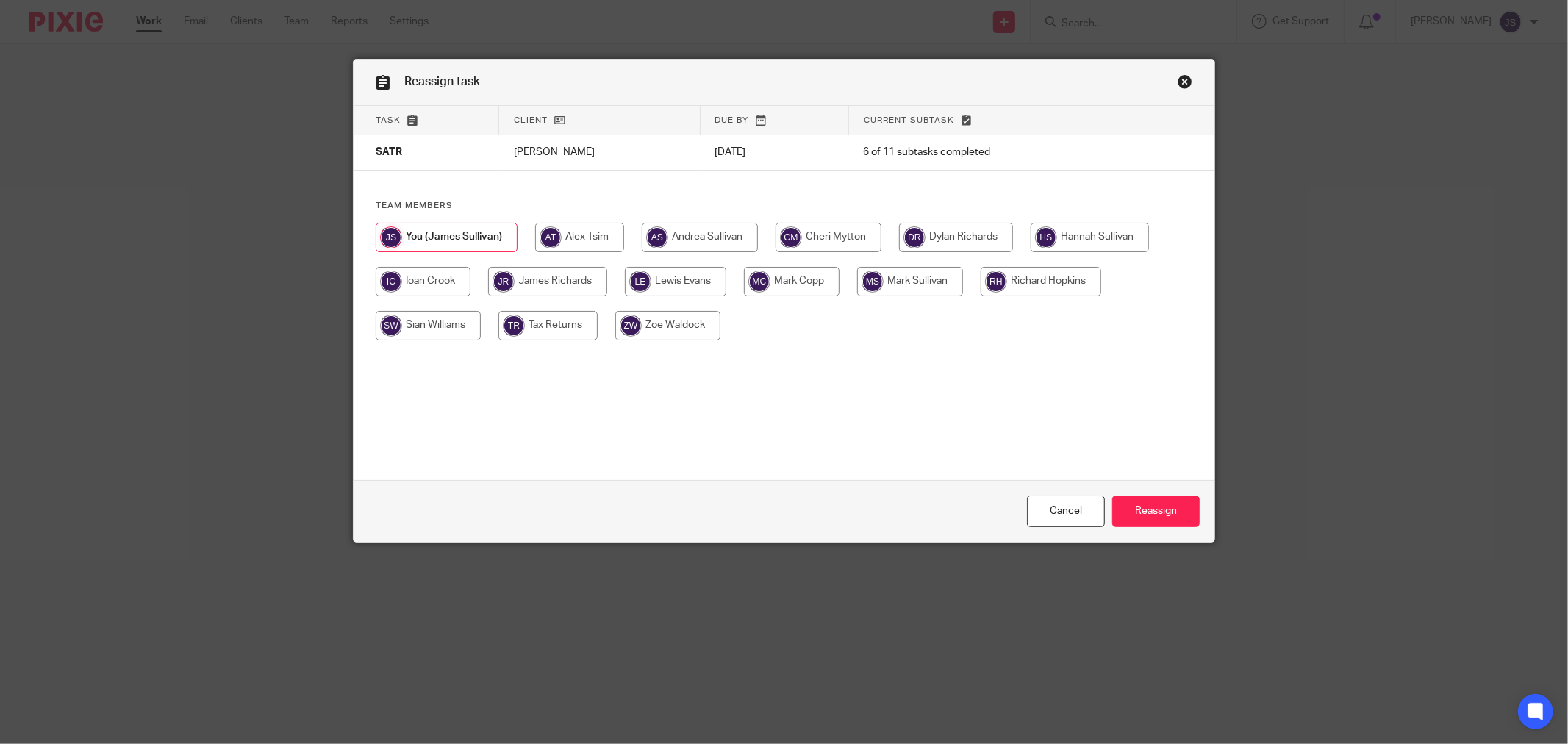
click at [565, 278] on input "radio" at bounding box center [548, 281] width 119 height 29
radio input "true"
click at [1150, 507] on input "Reassign" at bounding box center [1156, 511] width 87 height 31
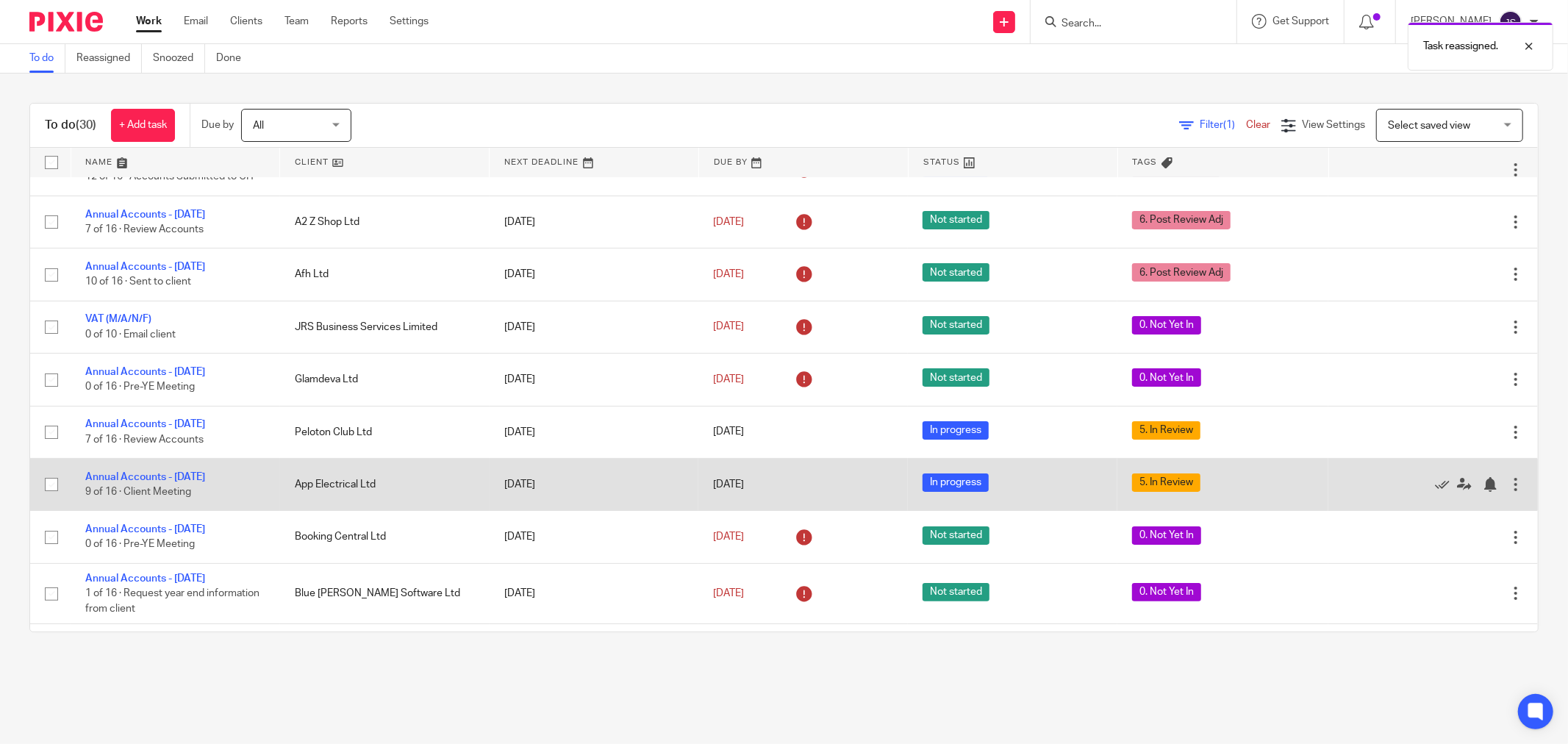
scroll to position [163, 0]
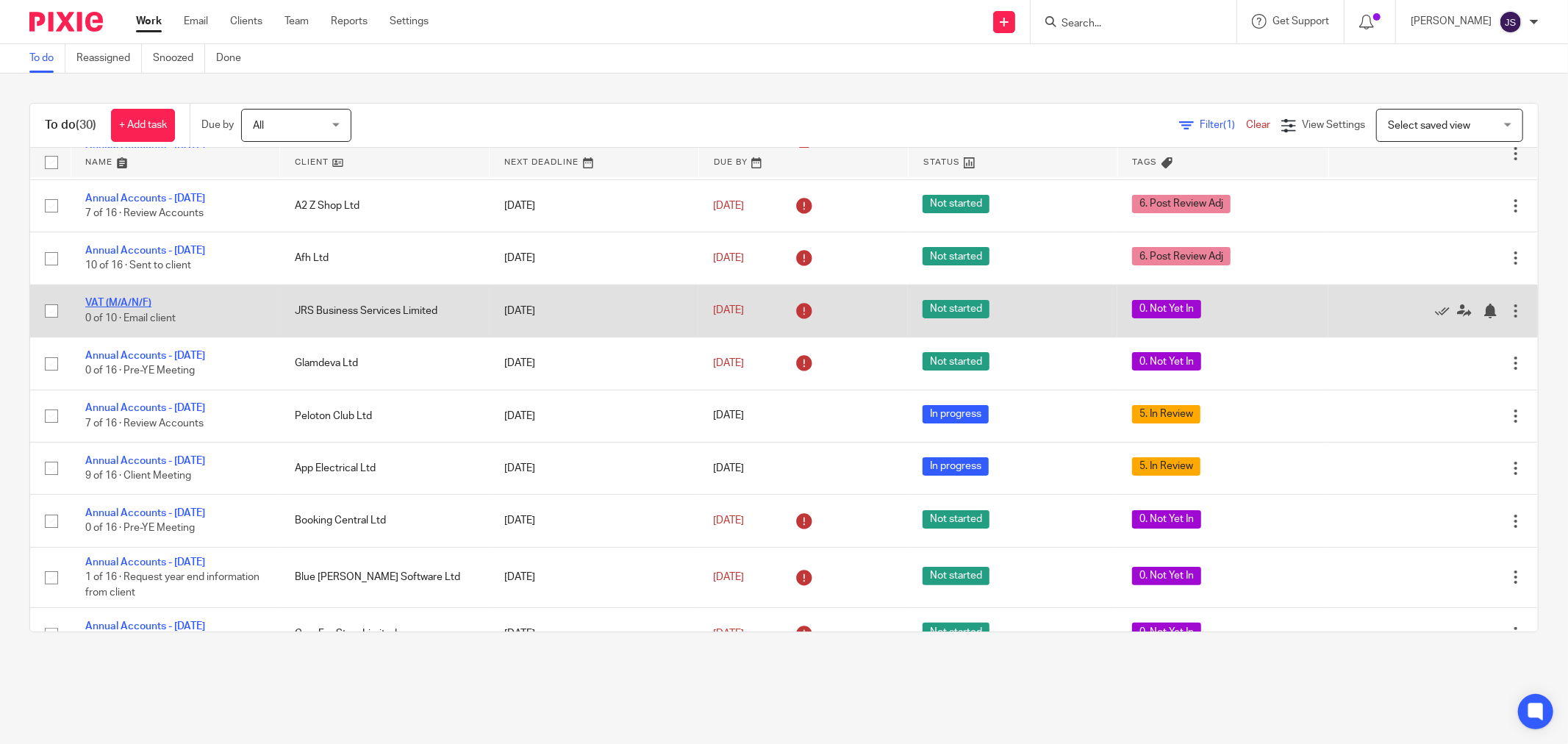
click at [114, 300] on link "VAT (M/A/N/F)" at bounding box center [119, 302] width 66 height 10
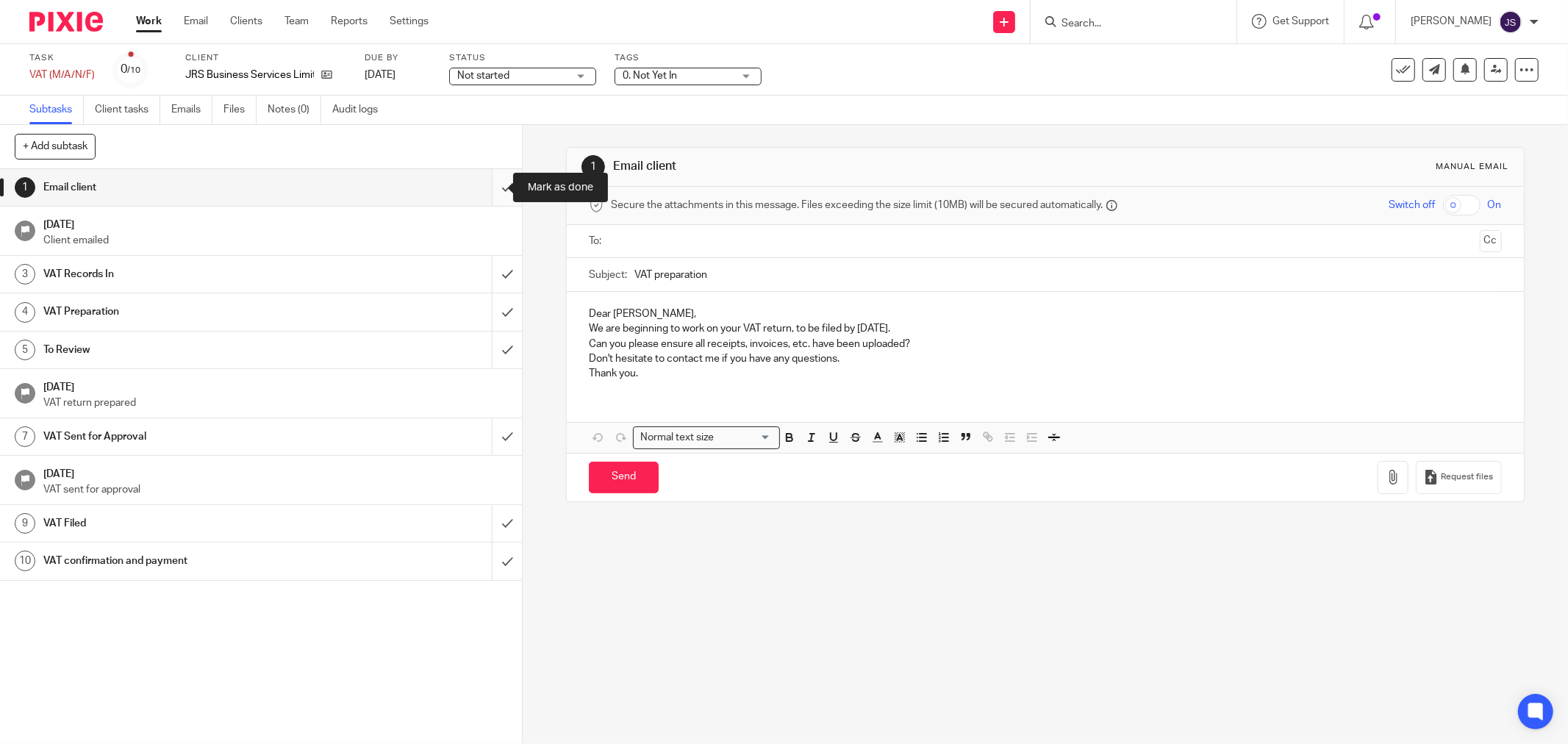
click at [481, 194] on input "submit" at bounding box center [261, 187] width 522 height 37
drag, startPoint x: 495, startPoint y: 269, endPoint x: 493, endPoint y: 305, distance: 36.1
click at [495, 271] on input "submit" at bounding box center [261, 274] width 522 height 37
drag, startPoint x: 493, startPoint y: 317, endPoint x: 493, endPoint y: 345, distance: 28.0
click at [493, 319] on input "submit" at bounding box center [261, 312] width 522 height 37
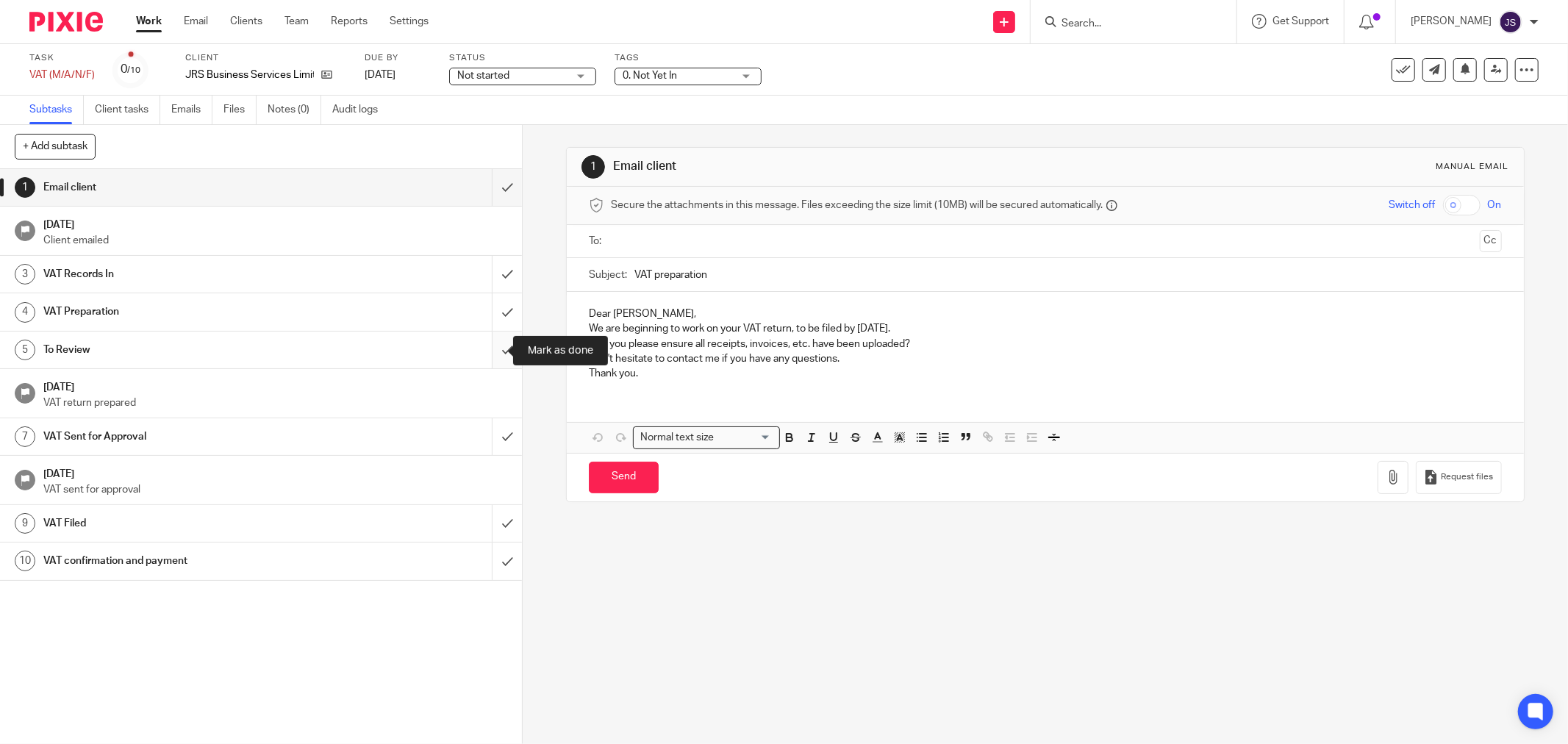
click at [491, 359] on input "submit" at bounding box center [261, 349] width 522 height 37
click at [494, 432] on input "submit" at bounding box center [261, 436] width 522 height 37
click at [502, 525] on input "submit" at bounding box center [261, 523] width 522 height 37
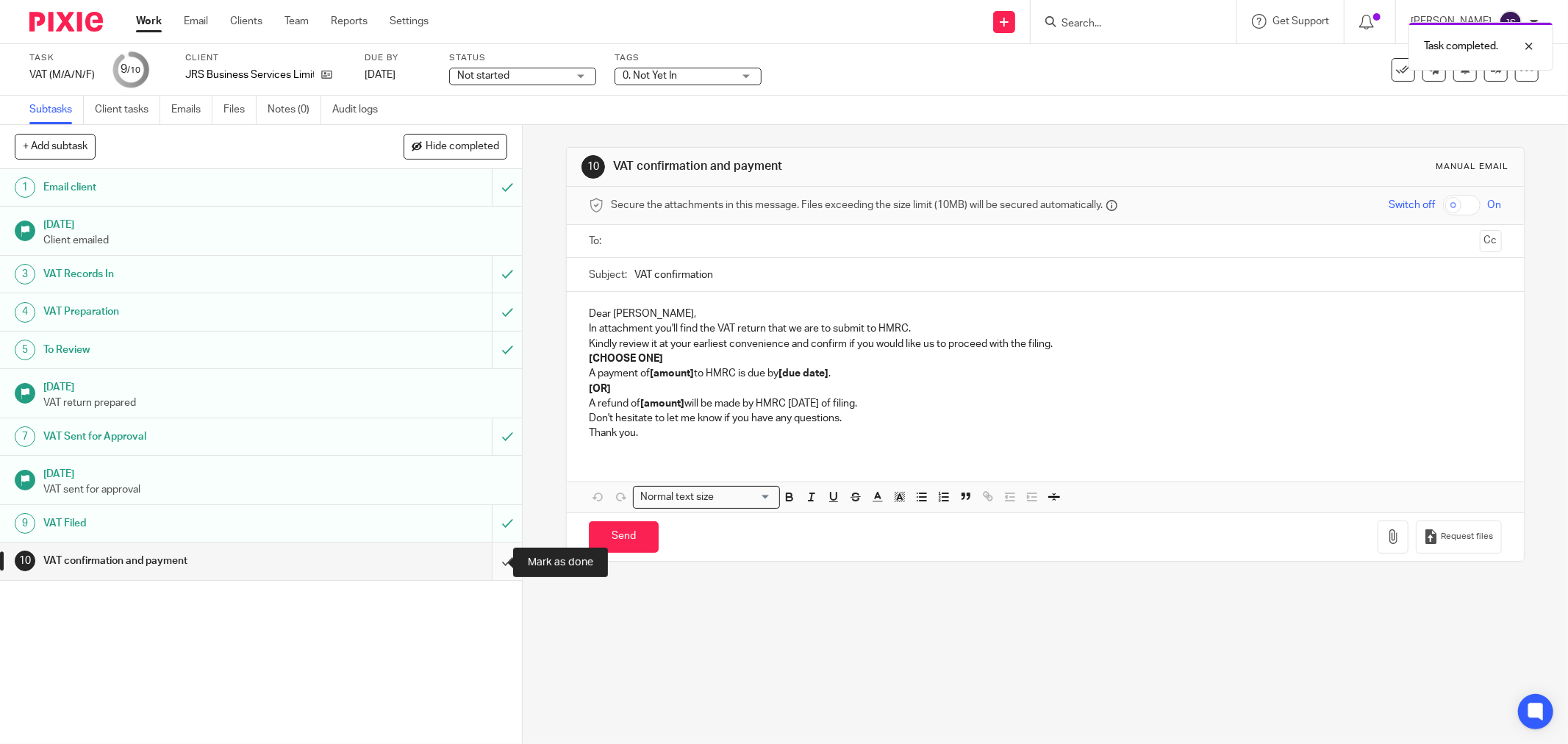
click at [487, 567] on input "submit" at bounding box center [261, 560] width 522 height 37
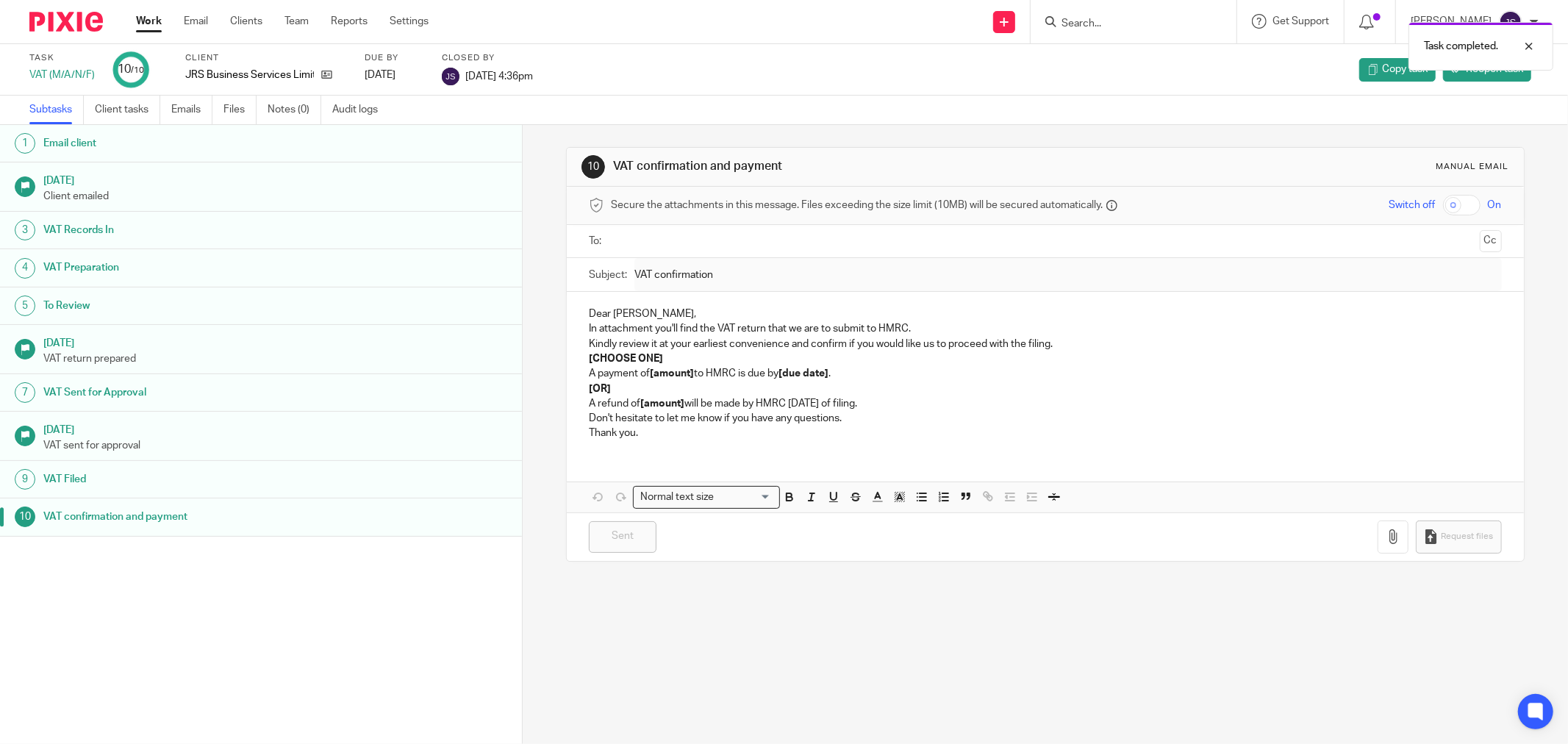
click at [85, 26] on img at bounding box center [66, 21] width 74 height 20
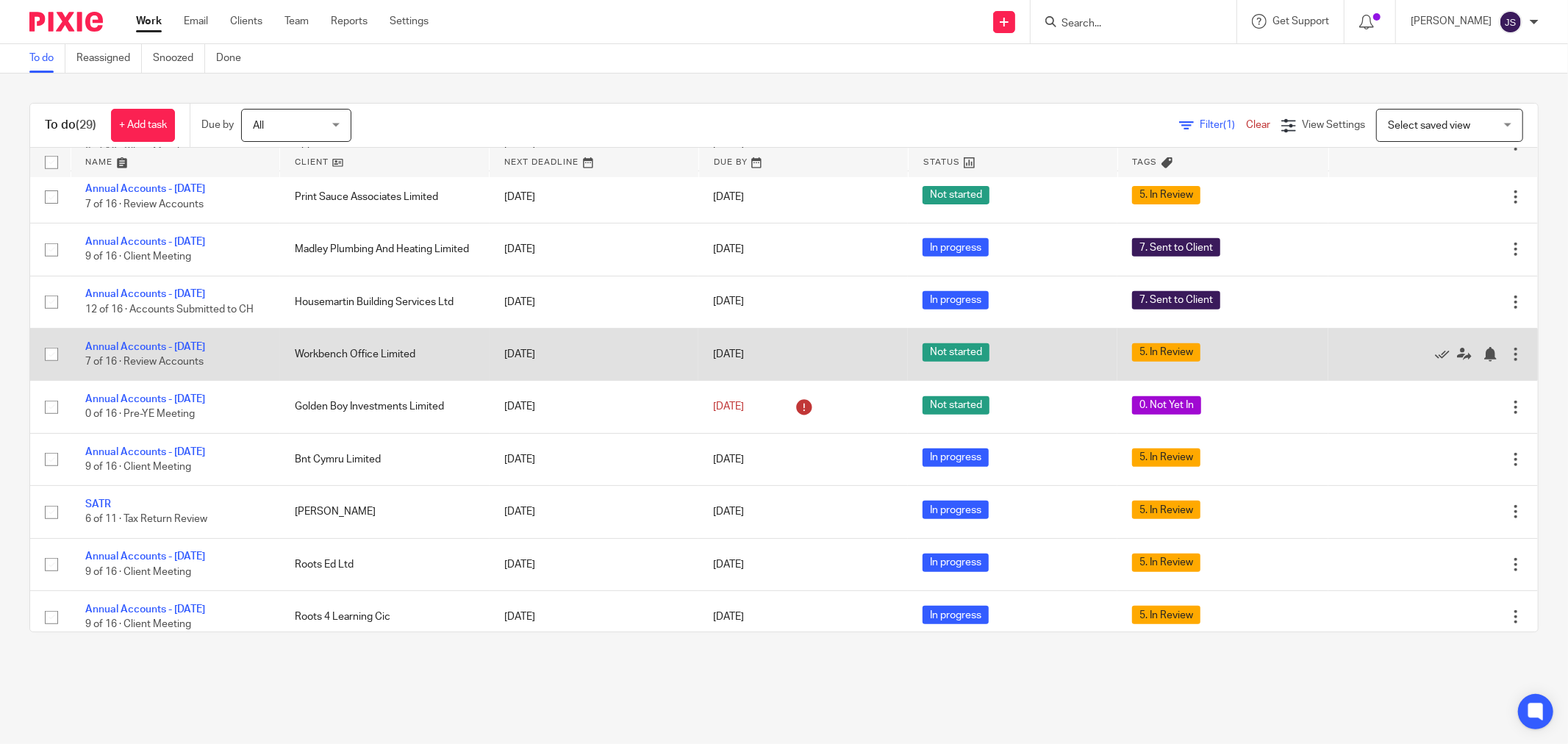
scroll to position [735, 0]
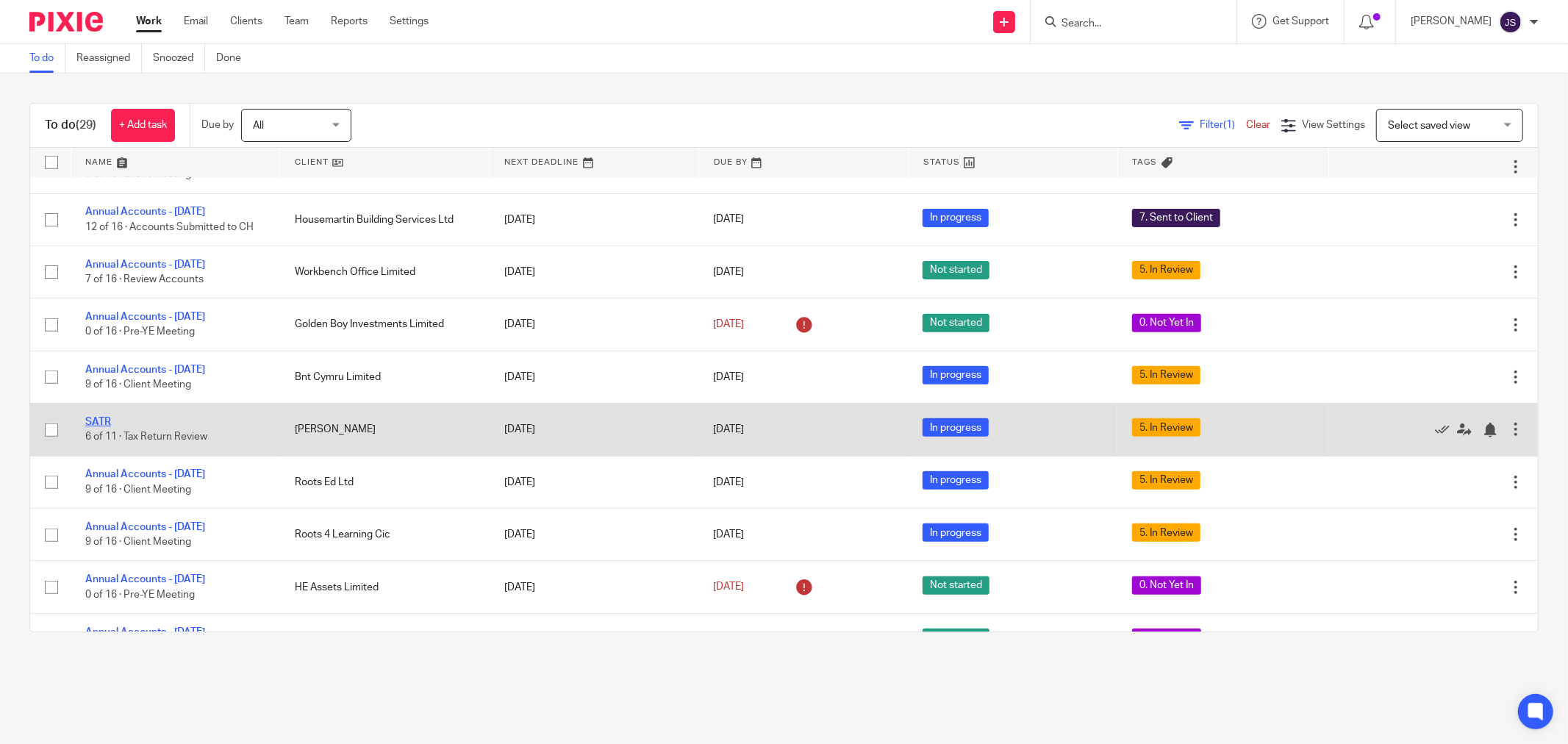
click at [96, 427] on link "SATR" at bounding box center [98, 421] width 26 height 10
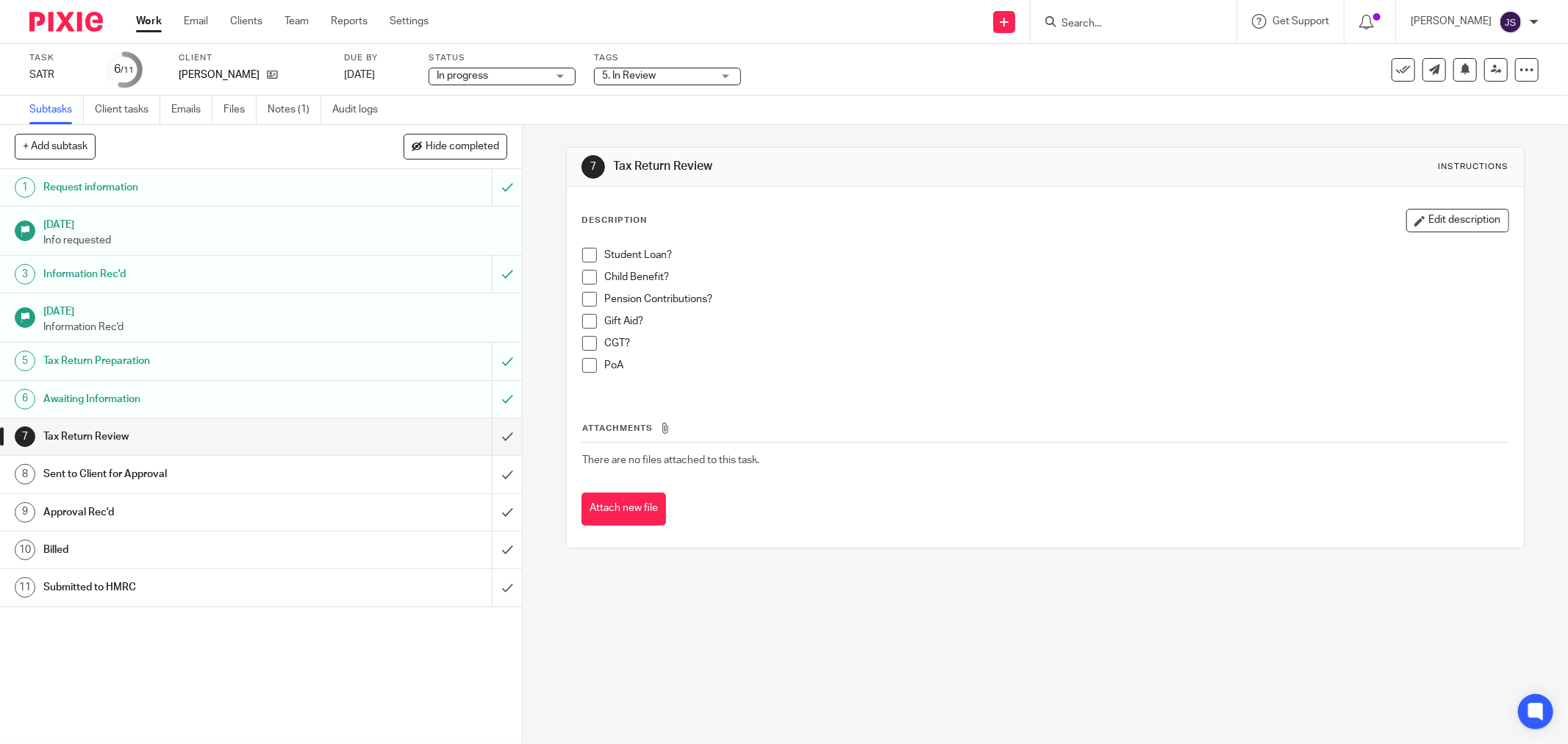
click at [660, 75] on span "5. In Review" at bounding box center [657, 76] width 110 height 16
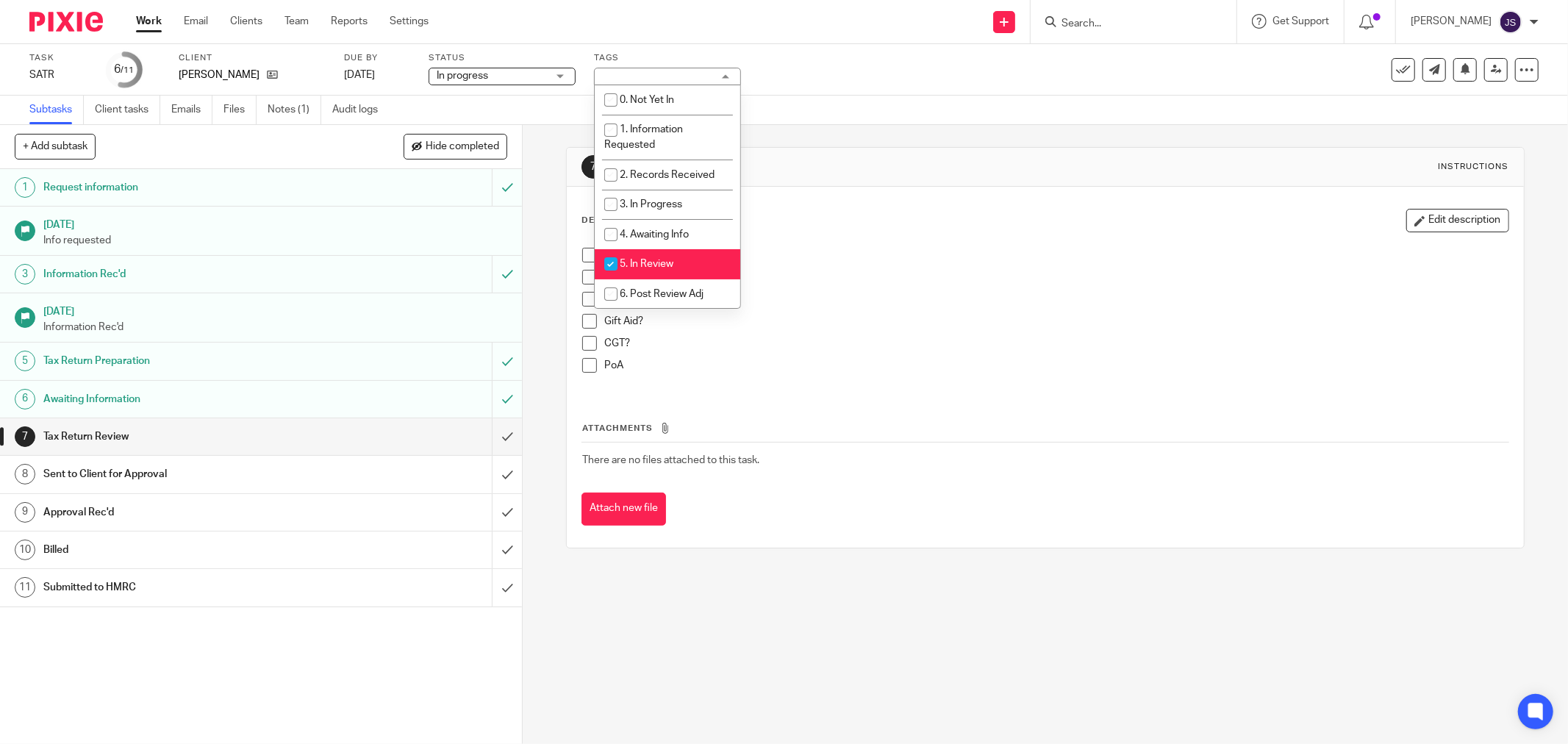
click at [645, 268] on span "5. In Review" at bounding box center [646, 264] width 53 height 10
checkbox input "false"
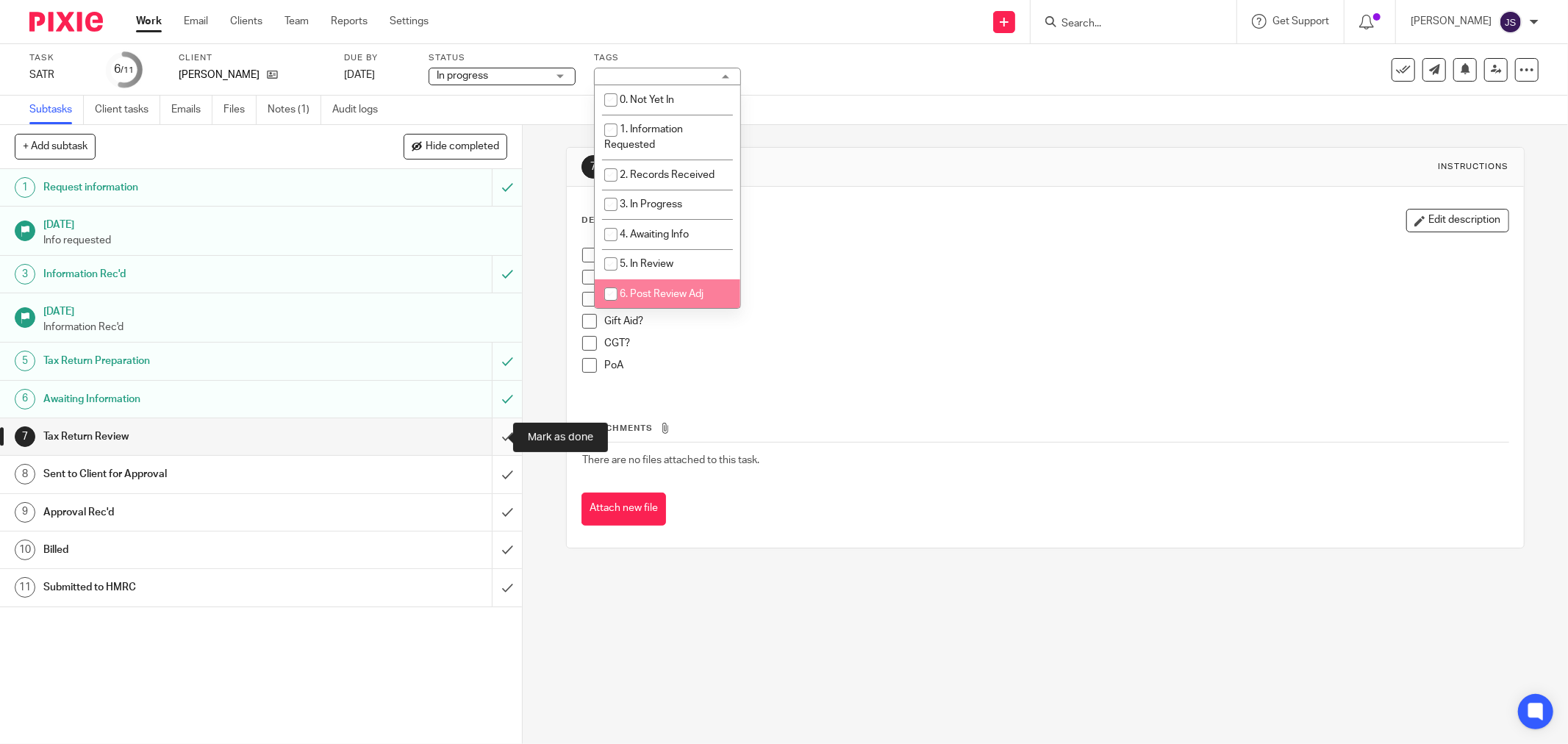
click at [495, 441] on input "submit" at bounding box center [261, 436] width 522 height 37
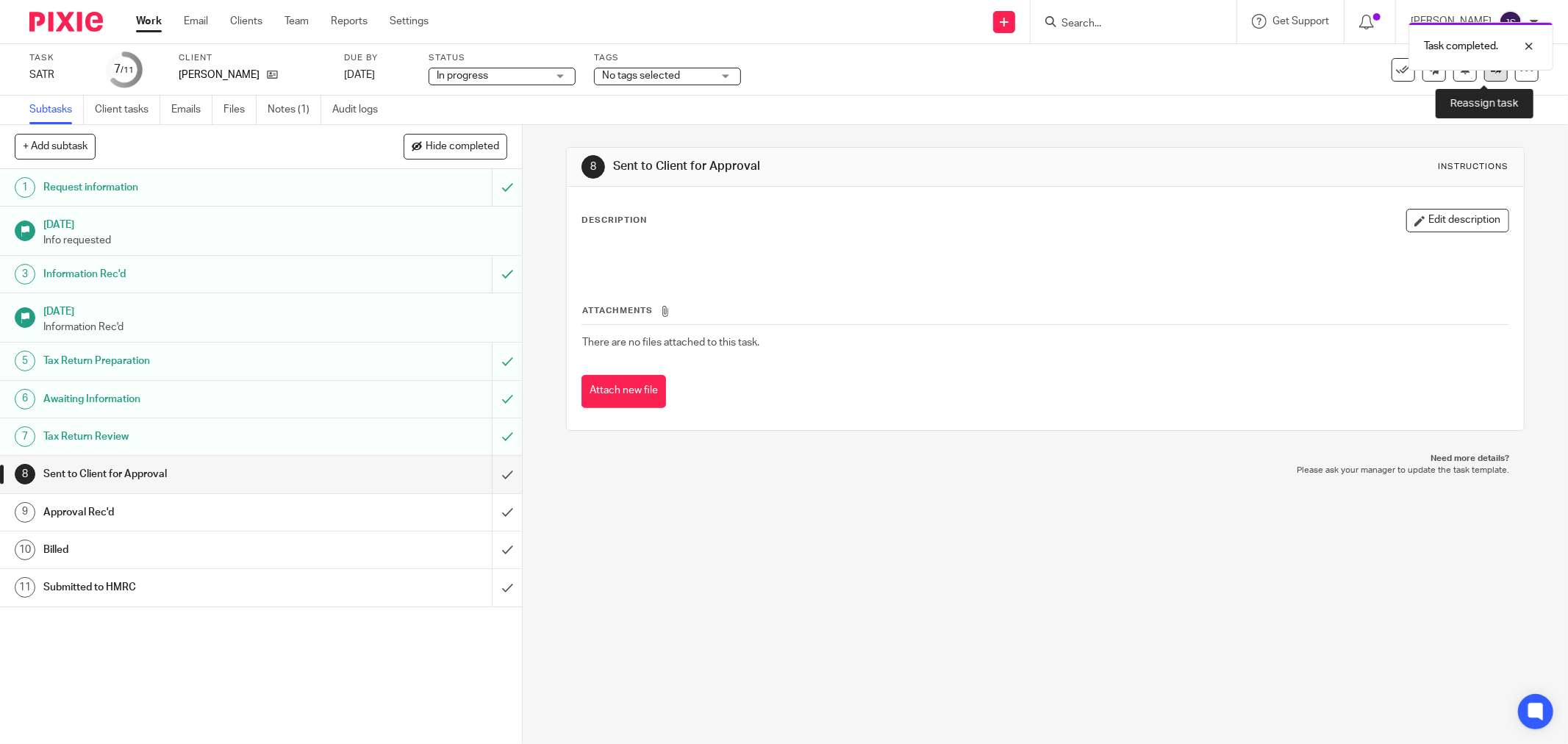
click at [1486, 78] on link at bounding box center [1496, 70] width 24 height 24
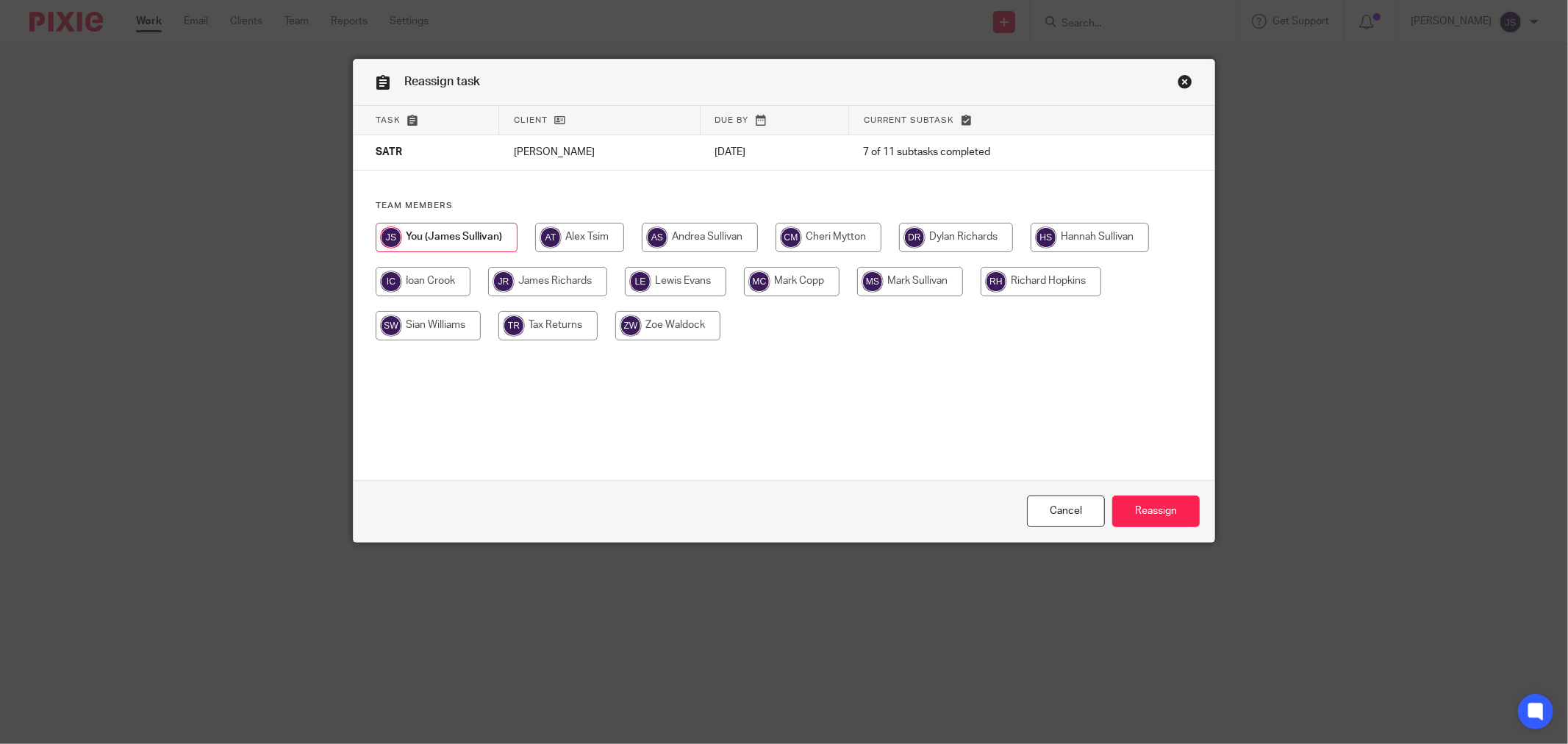
click at [545, 280] on input "radio" at bounding box center [548, 281] width 119 height 29
radio input "true"
click at [1131, 512] on input "Reassign" at bounding box center [1156, 511] width 87 height 31
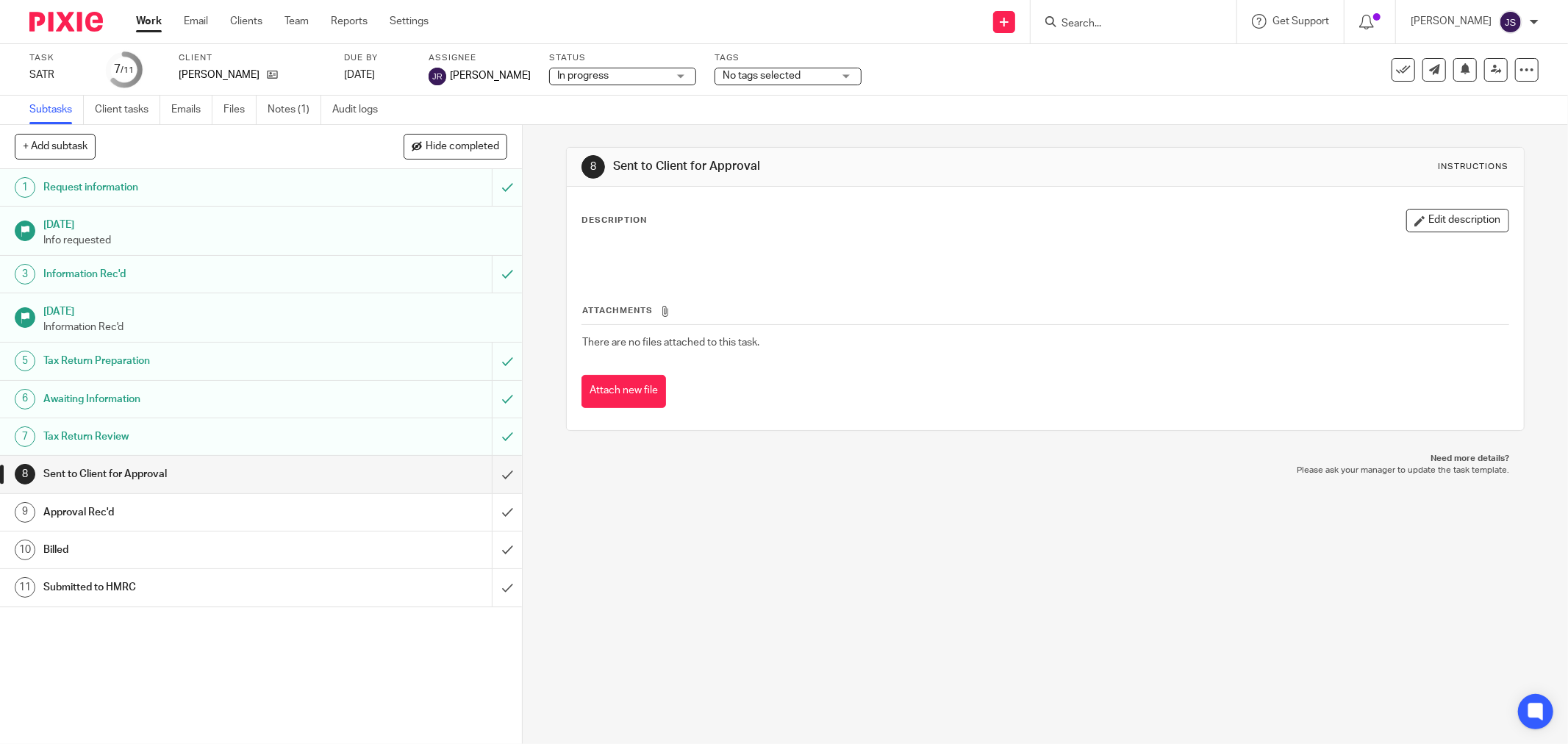
click at [64, 25] on img at bounding box center [66, 21] width 74 height 20
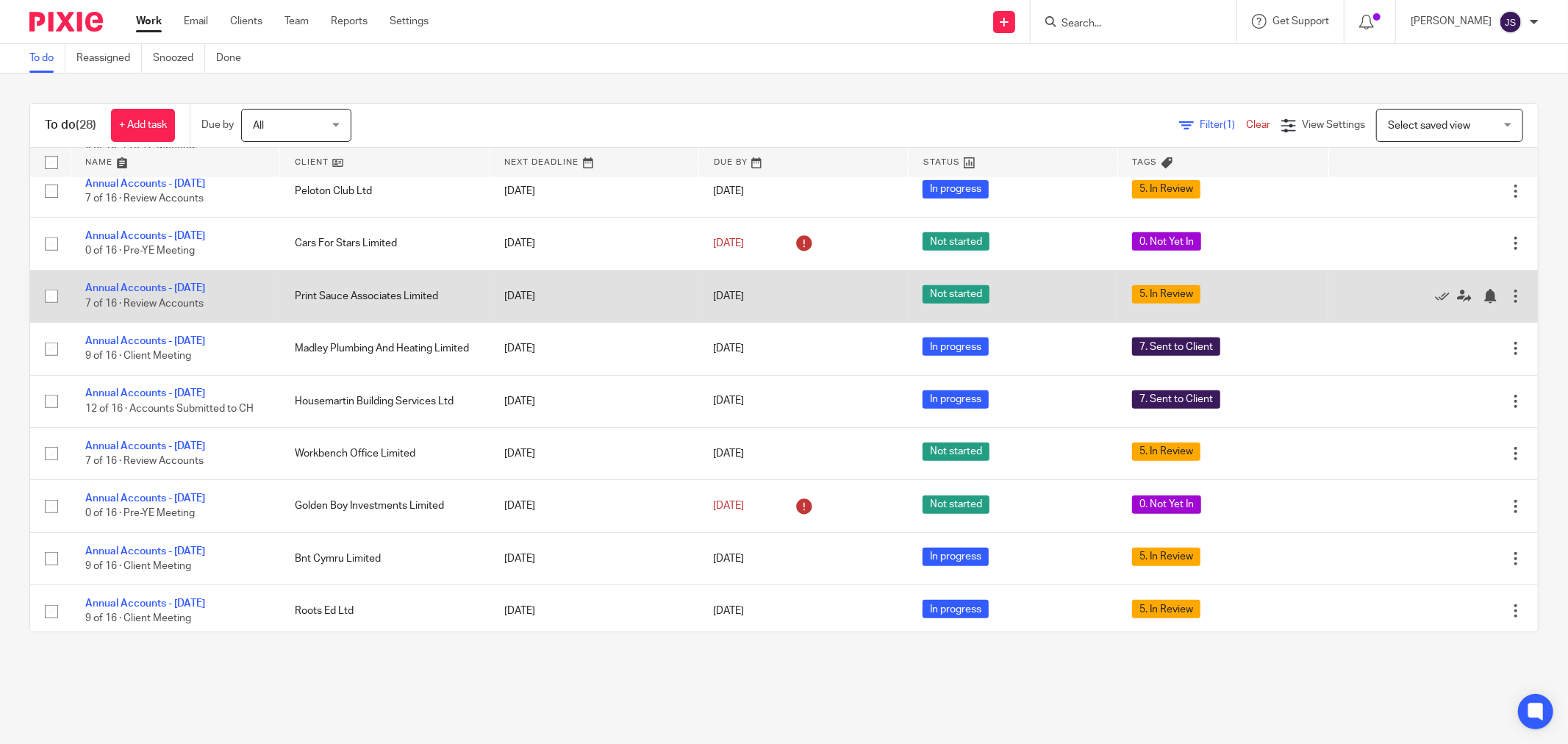
scroll to position [472, 0]
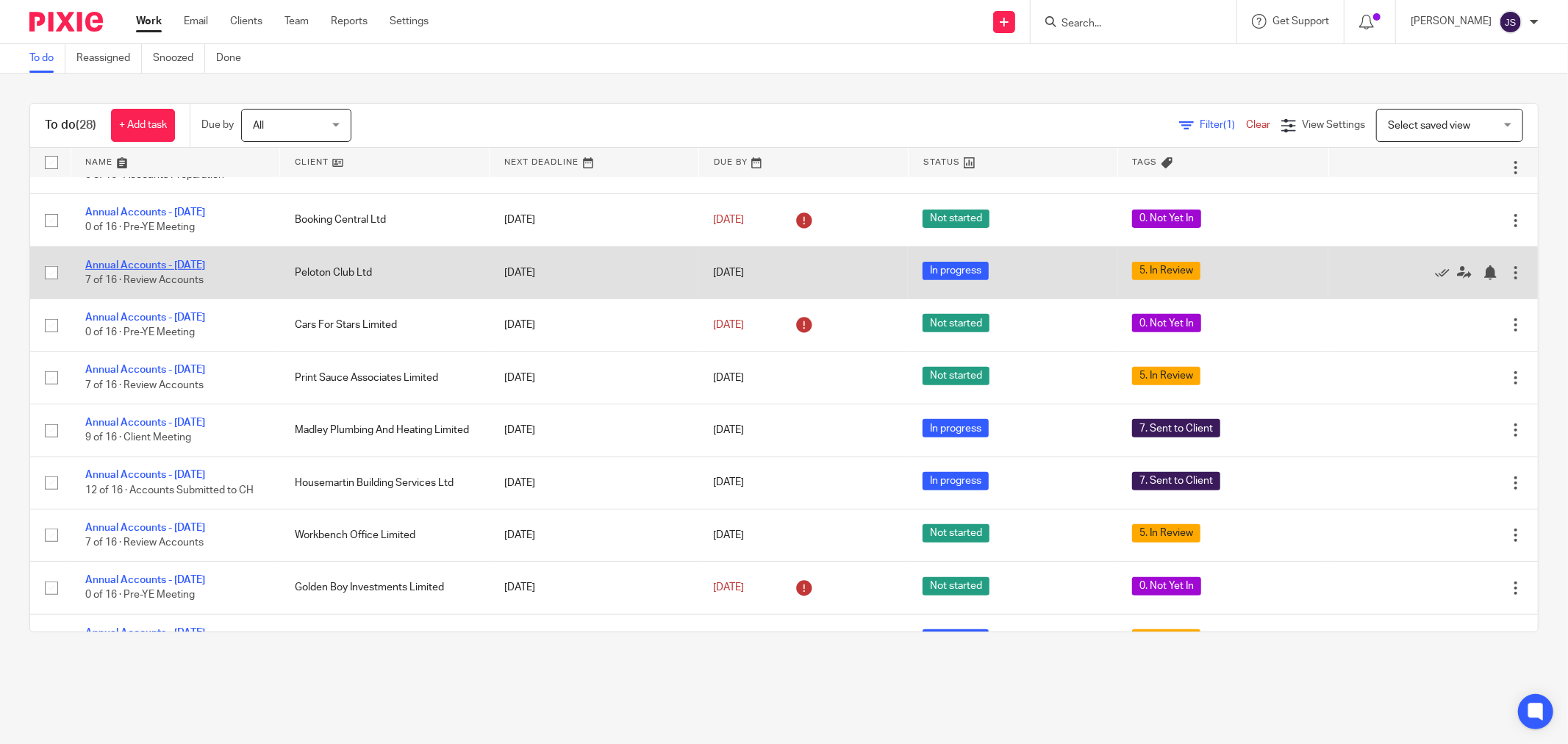
click at [164, 270] on link "Annual Accounts - [DATE]" at bounding box center [145, 264] width 120 height 10
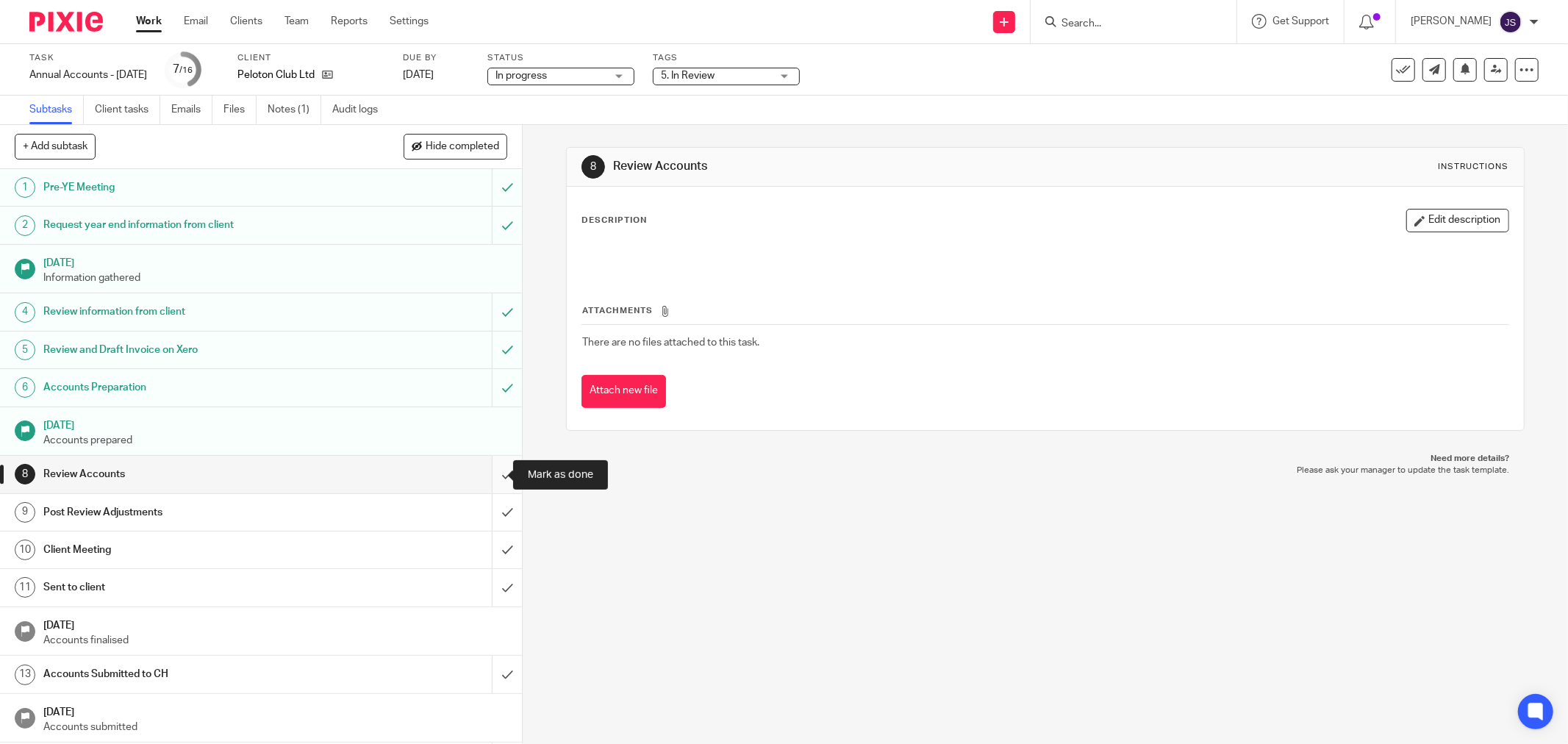
click at [492, 468] on input "submit" at bounding box center [261, 474] width 522 height 37
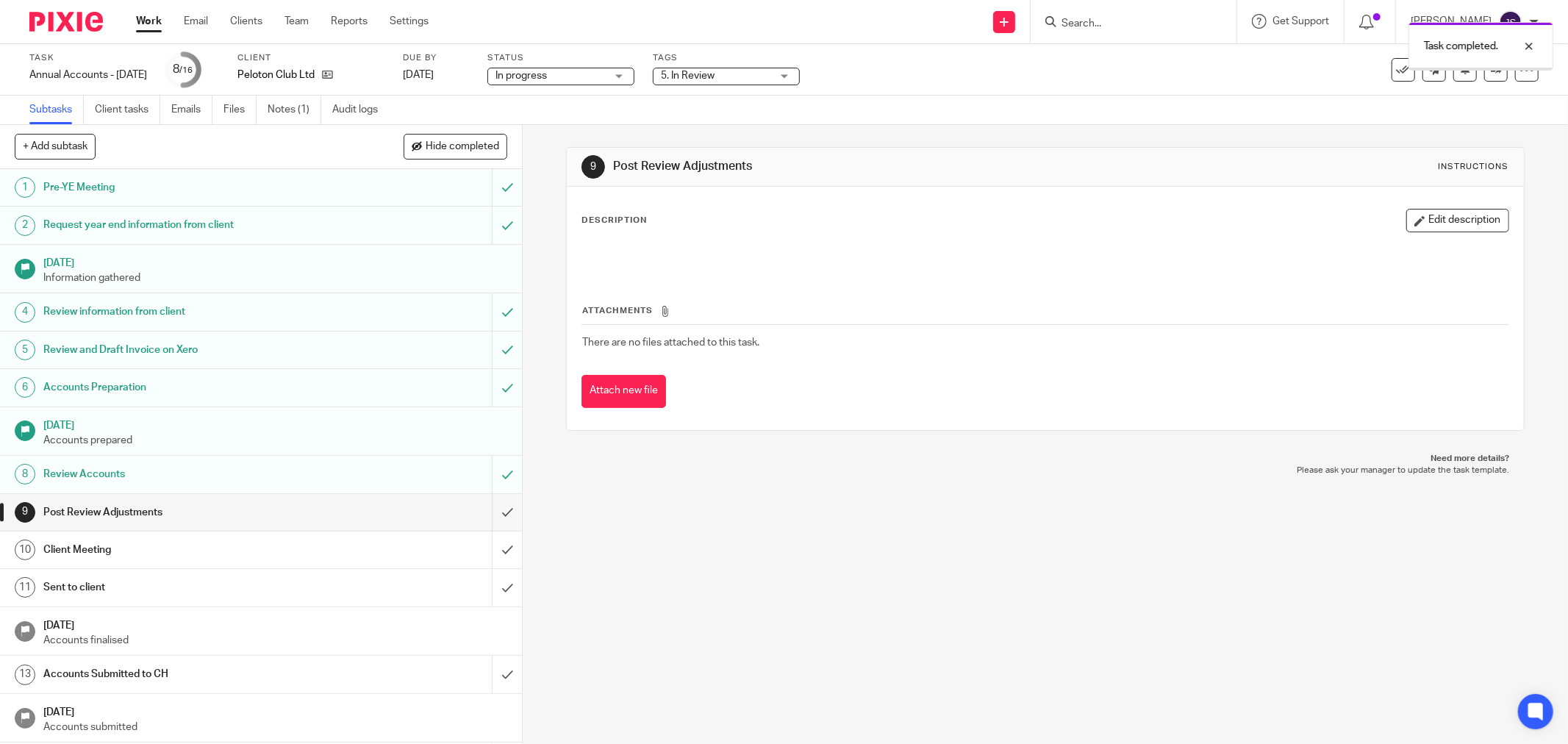
click at [755, 72] on span "5. In Review" at bounding box center [716, 76] width 110 height 16
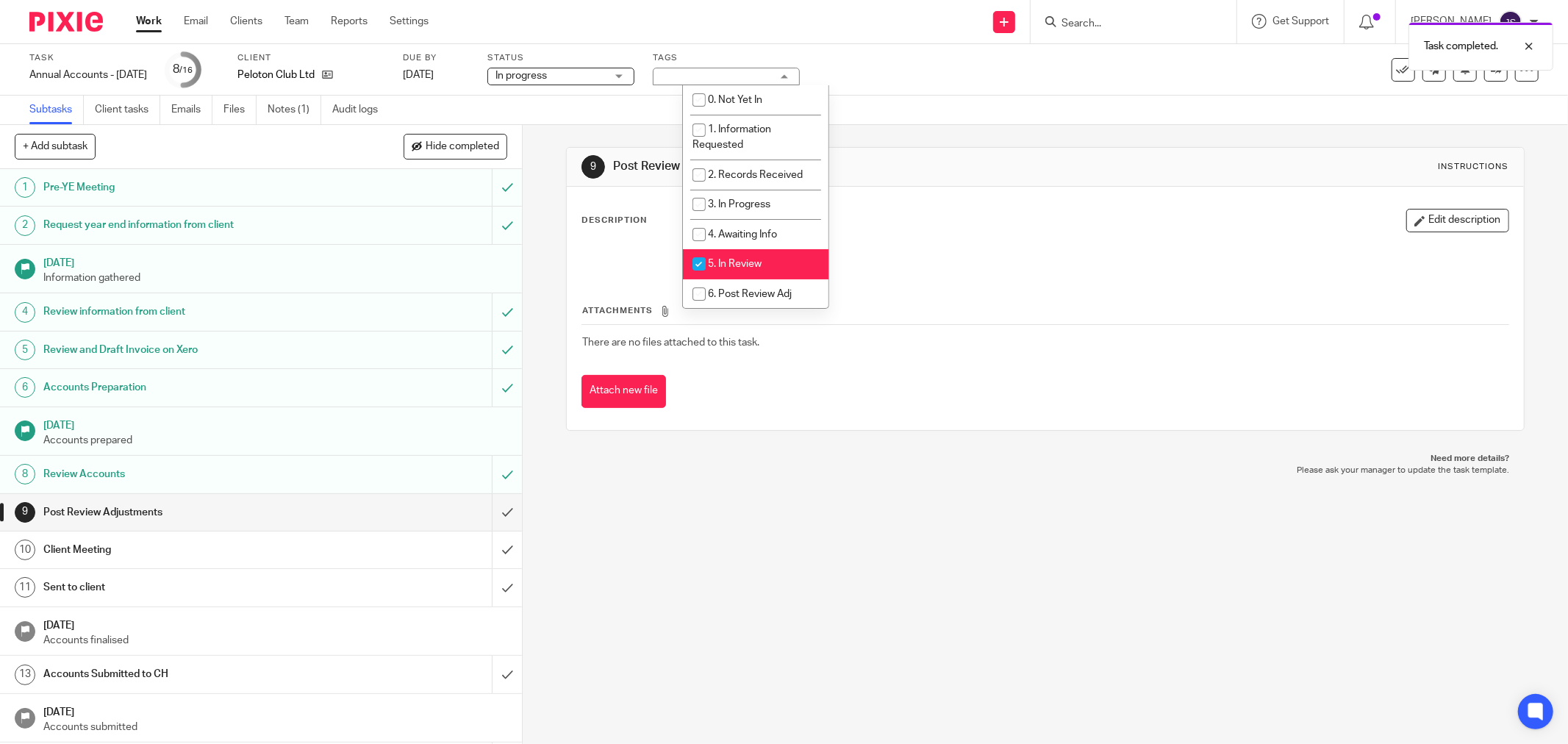
click at [753, 286] on li "6. Post Review Adj" at bounding box center [755, 294] width 145 height 30
checkbox input "true"
click at [761, 269] on span "5. In Review" at bounding box center [735, 264] width 53 height 10
checkbox input "false"
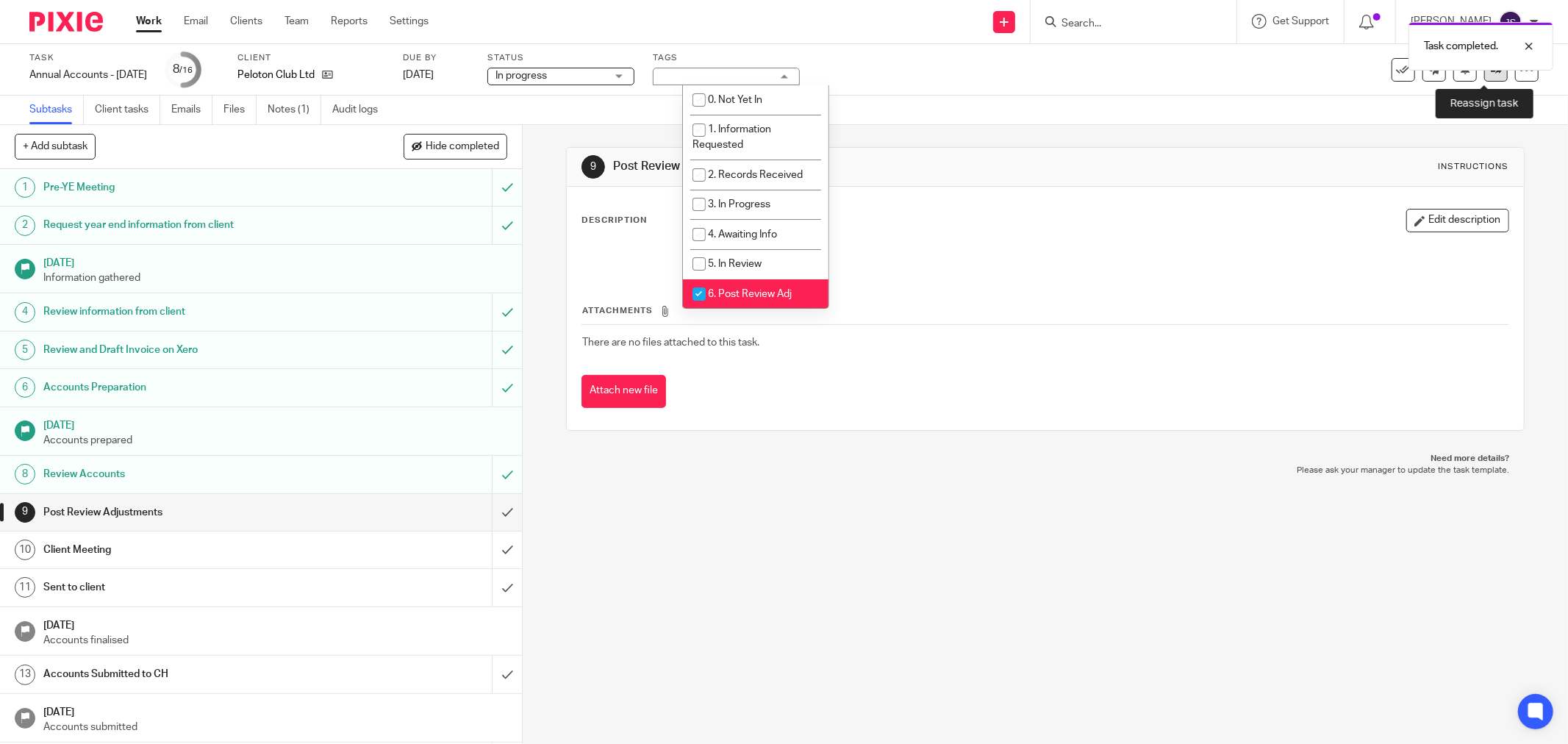
click at [1485, 77] on link at bounding box center [1496, 70] width 24 height 24
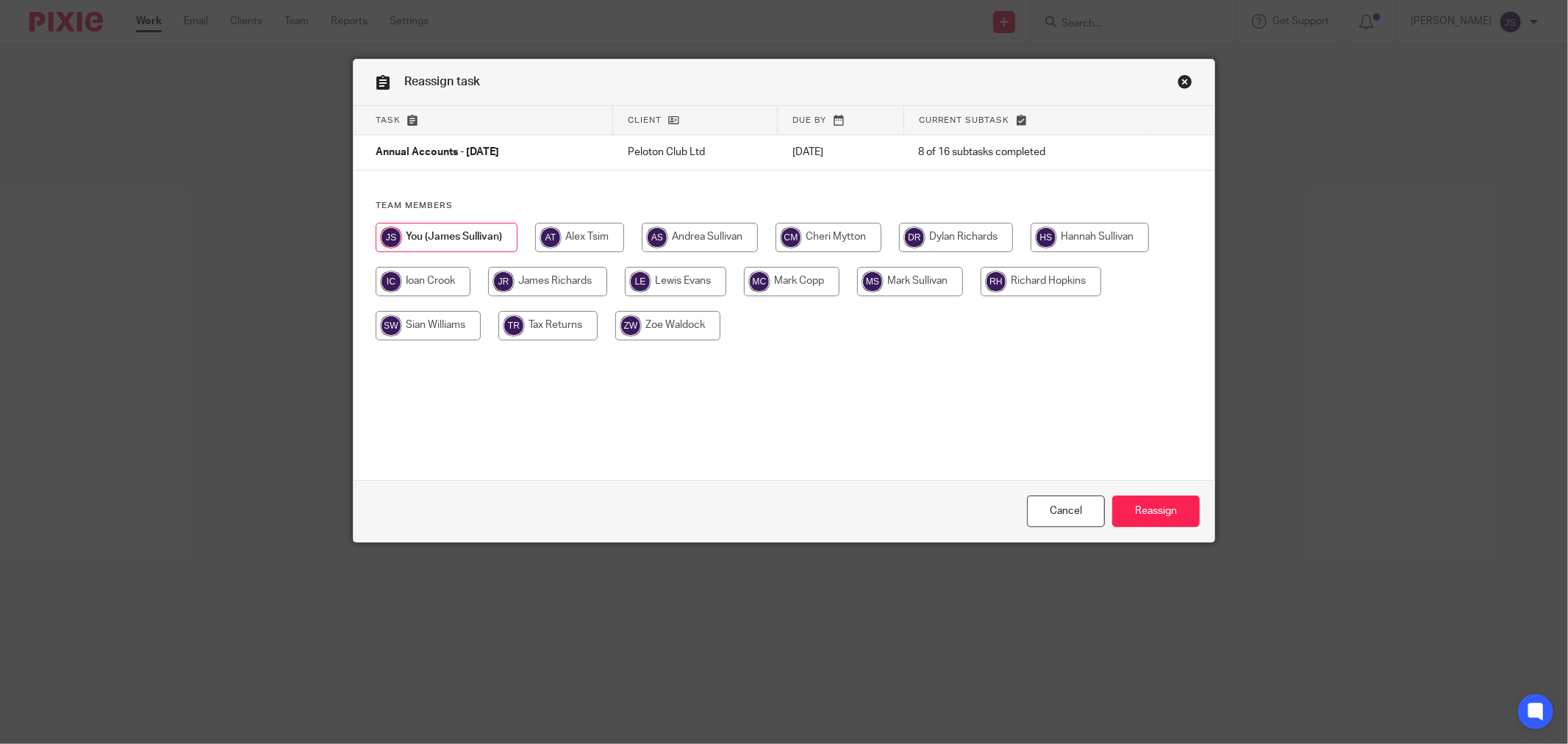
click at [1044, 275] on input "radio" at bounding box center [1041, 281] width 121 height 29
radio input "true"
click at [1130, 505] on input "Reassign" at bounding box center [1156, 511] width 87 height 31
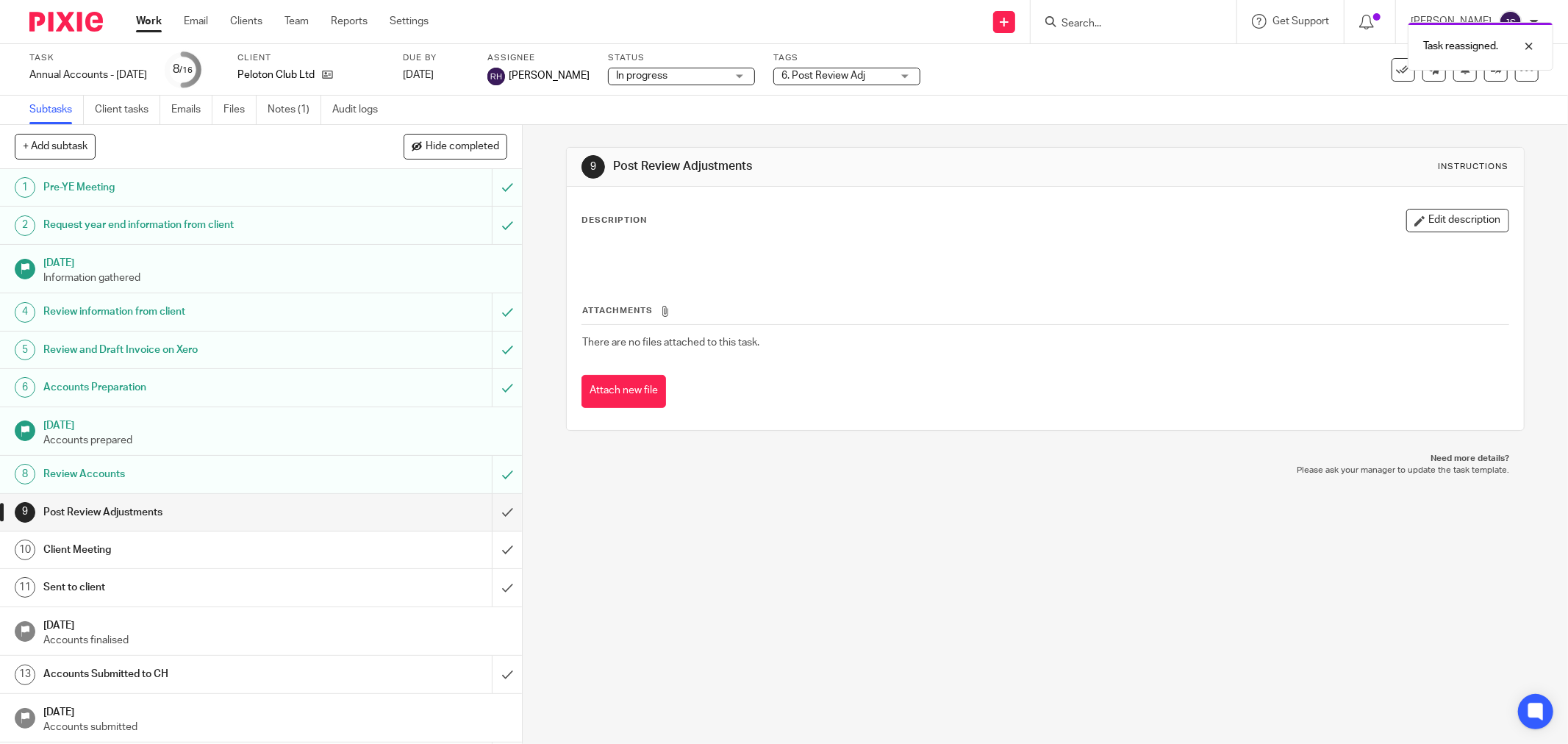
click at [82, 23] on img at bounding box center [66, 21] width 74 height 20
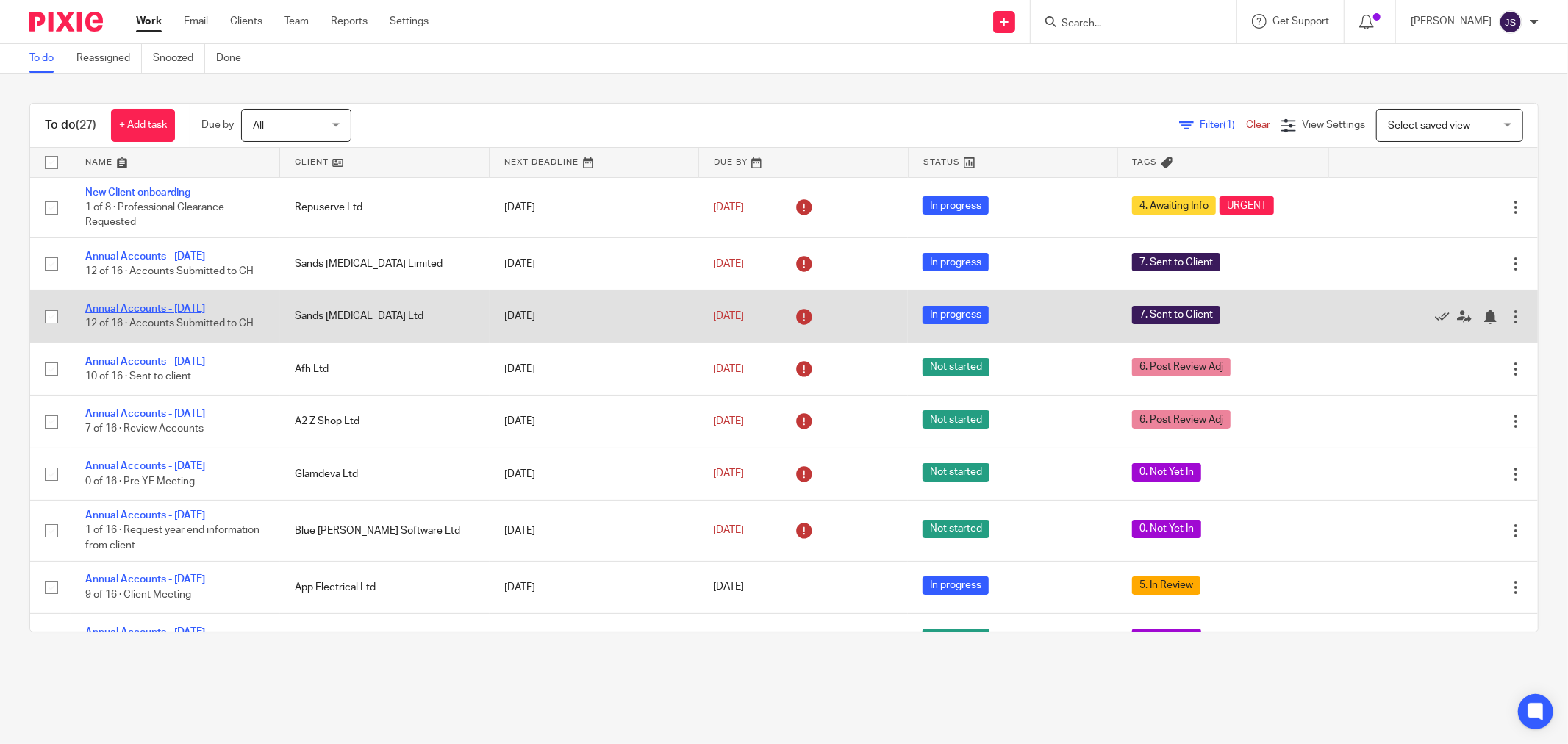
click at [178, 310] on link "Annual Accounts - March 2025" at bounding box center [145, 308] width 120 height 10
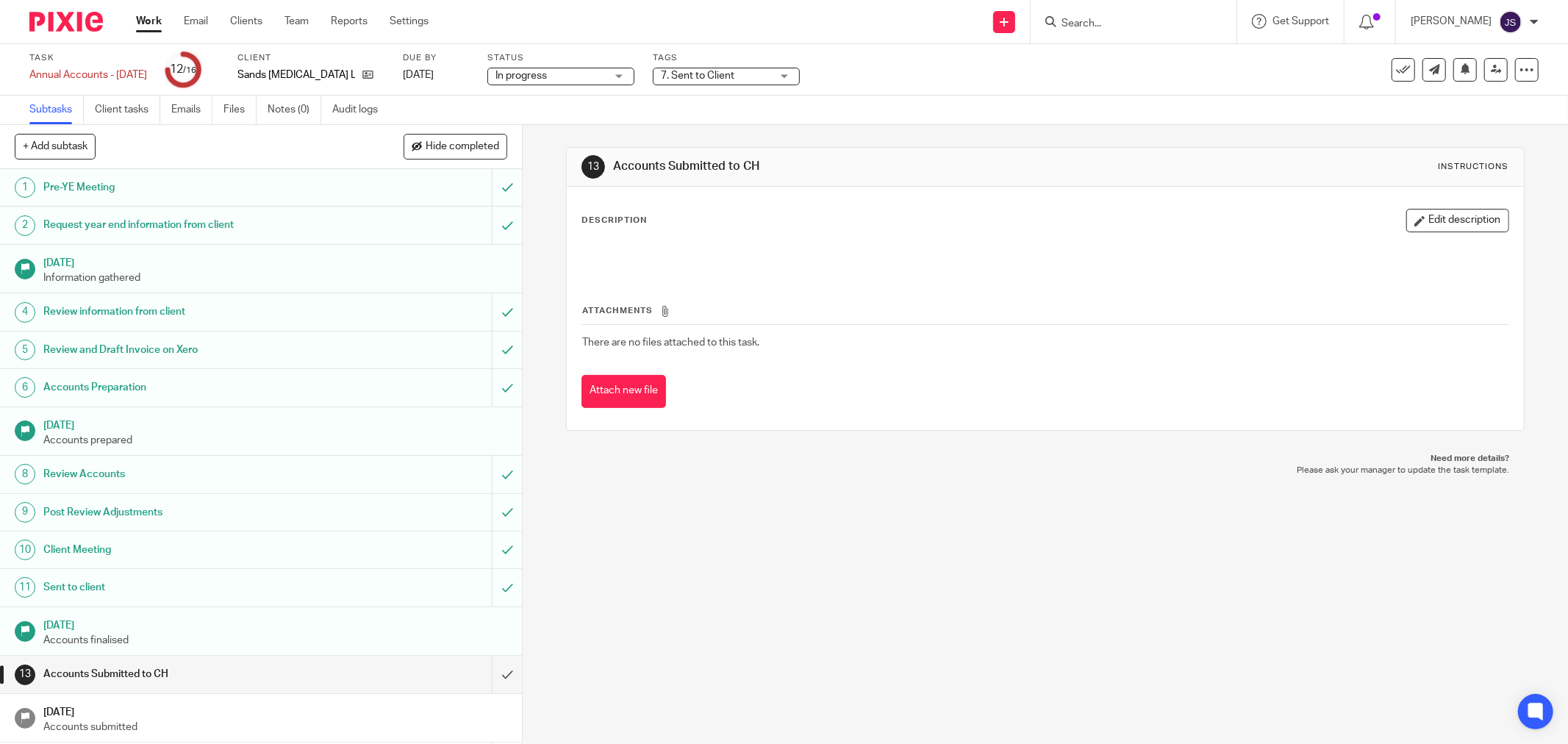
click at [734, 77] on span "7. Sent to Client" at bounding box center [698, 75] width 74 height 10
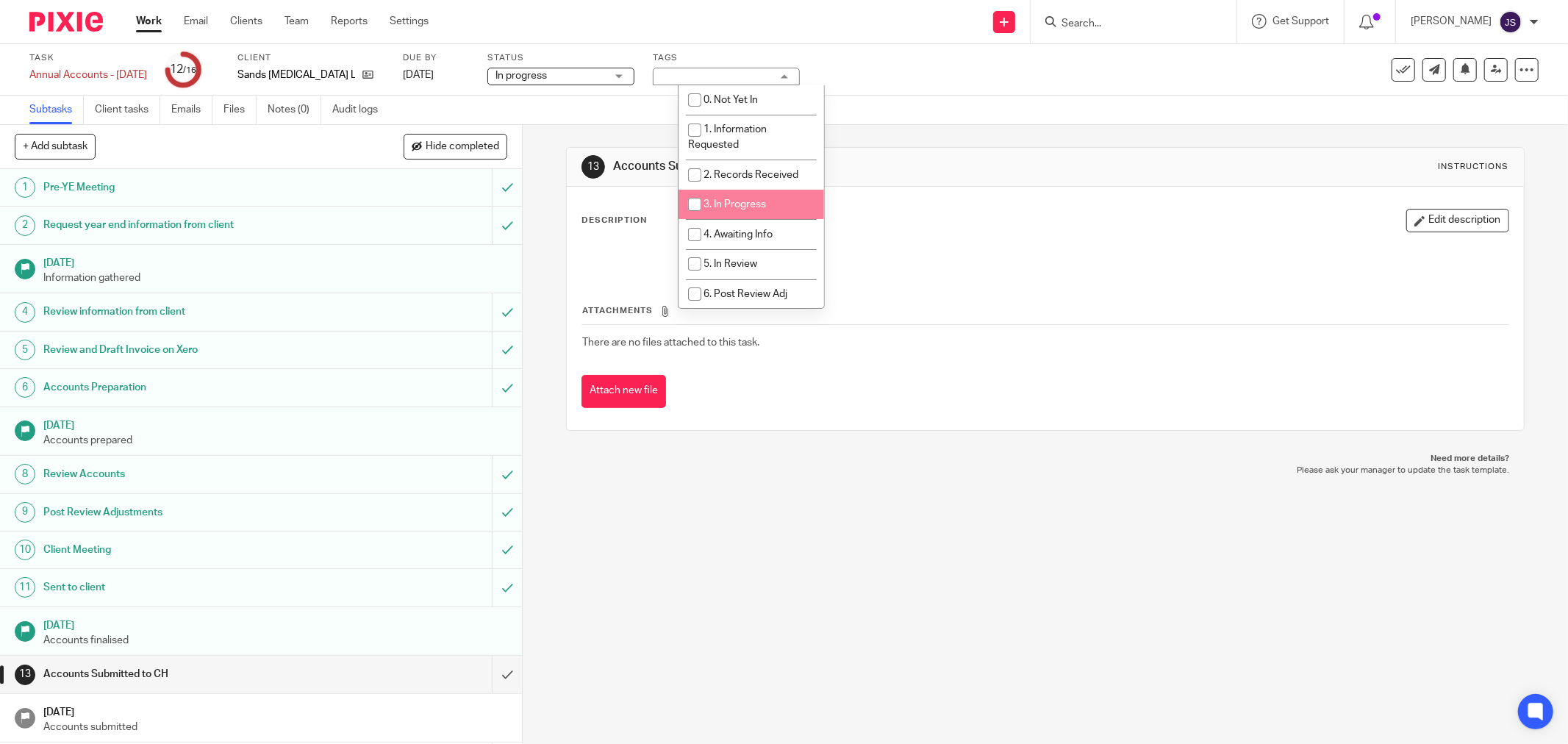
scroll to position [163, 0]
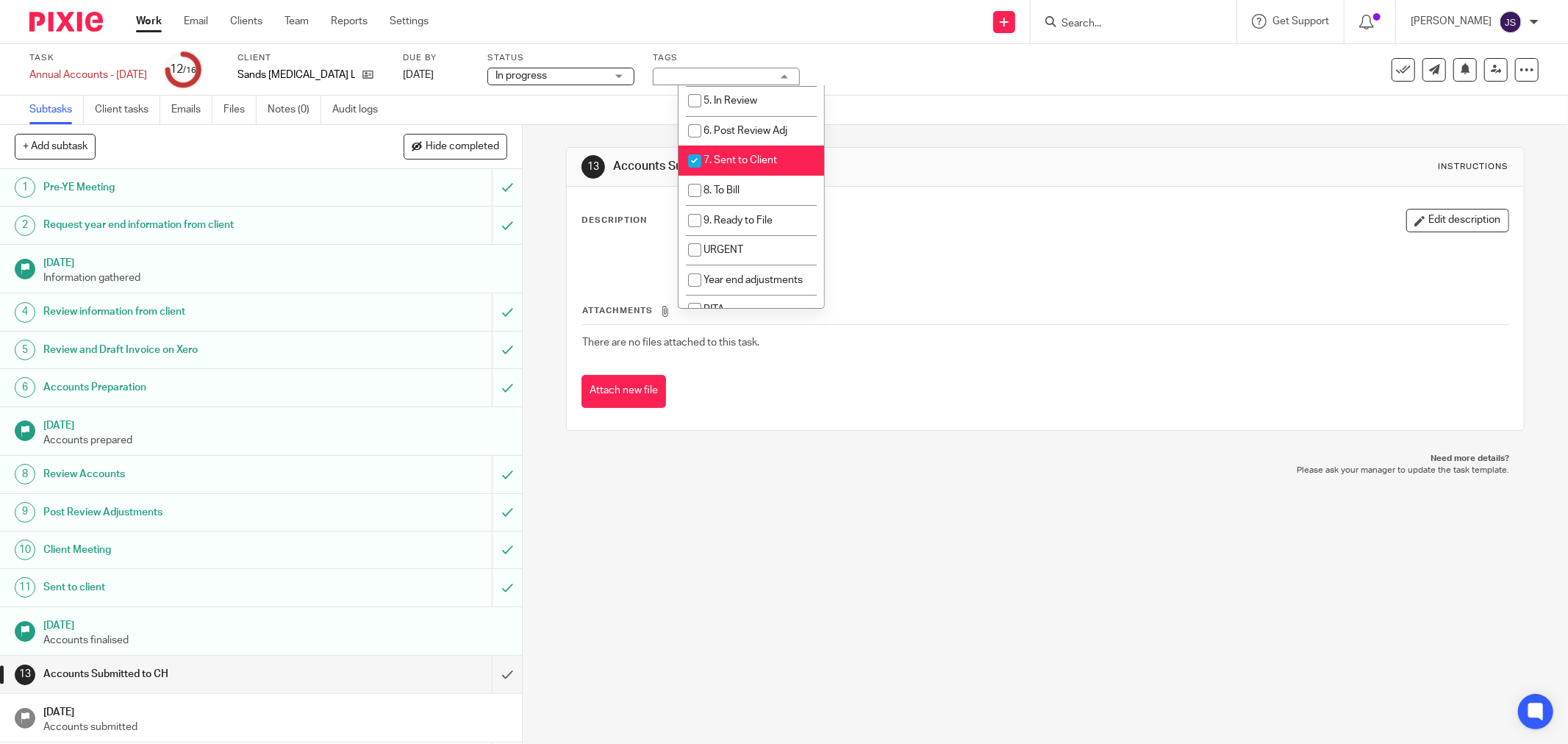
click at [744, 160] on span "7. Sent to Client" at bounding box center [740, 160] width 74 height 10
checkbox input "false"
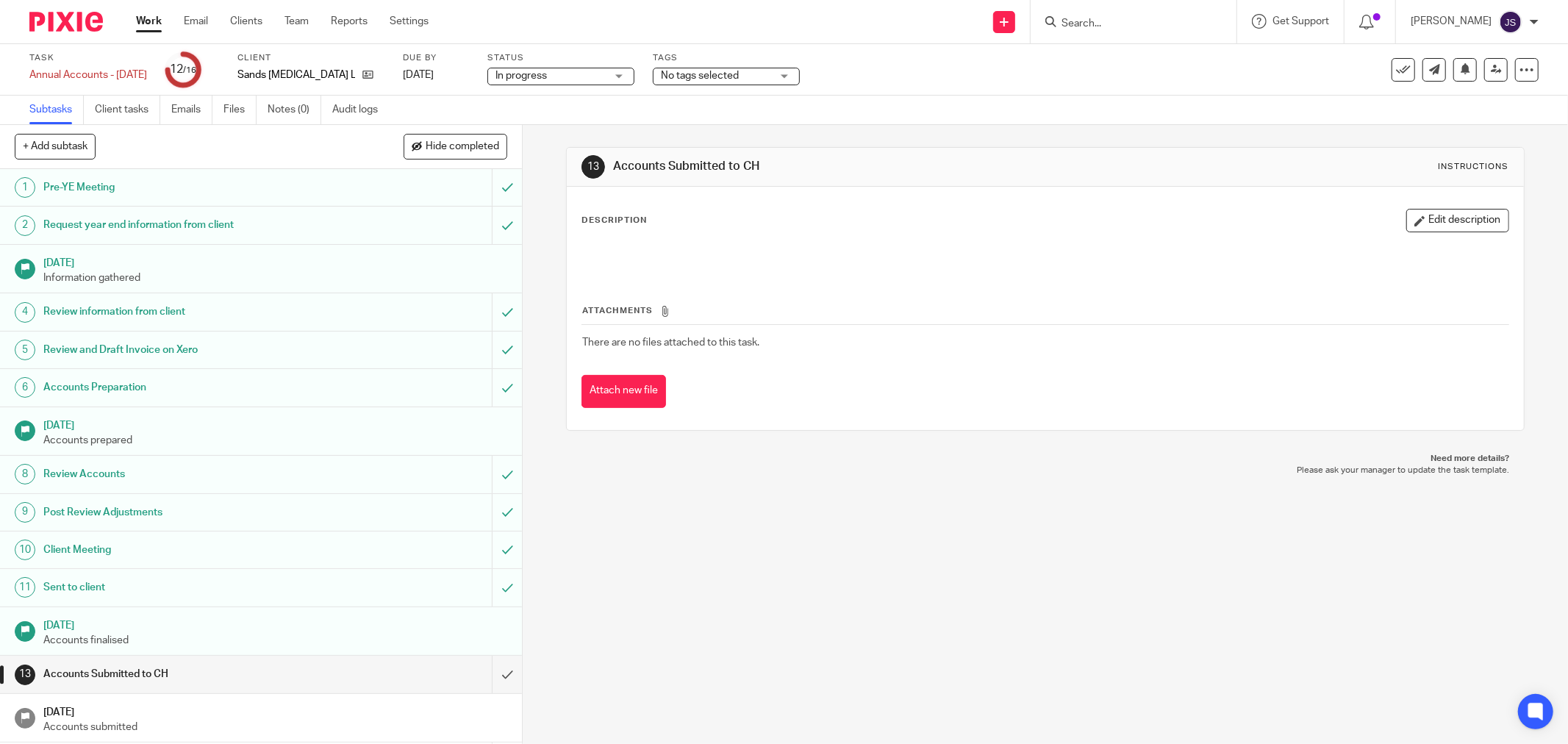
click at [702, 552] on div "13 Accounts Submitted to CH Instructions Description Edit description Attachmen…" at bounding box center [1045, 434] width 1045 height 618
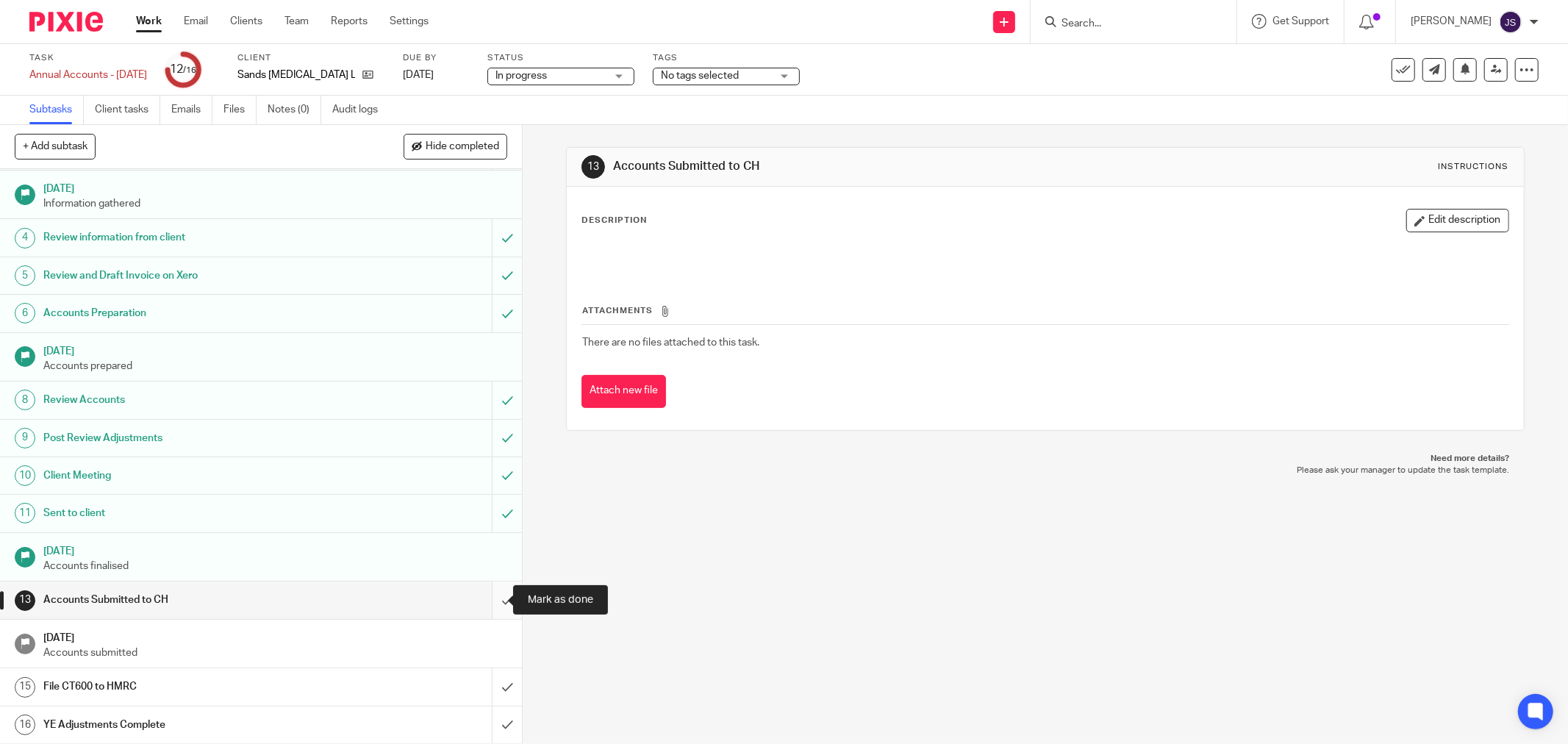
click at [499, 597] on input "submit" at bounding box center [261, 600] width 522 height 37
click at [481, 681] on input "submit" at bounding box center [261, 686] width 522 height 37
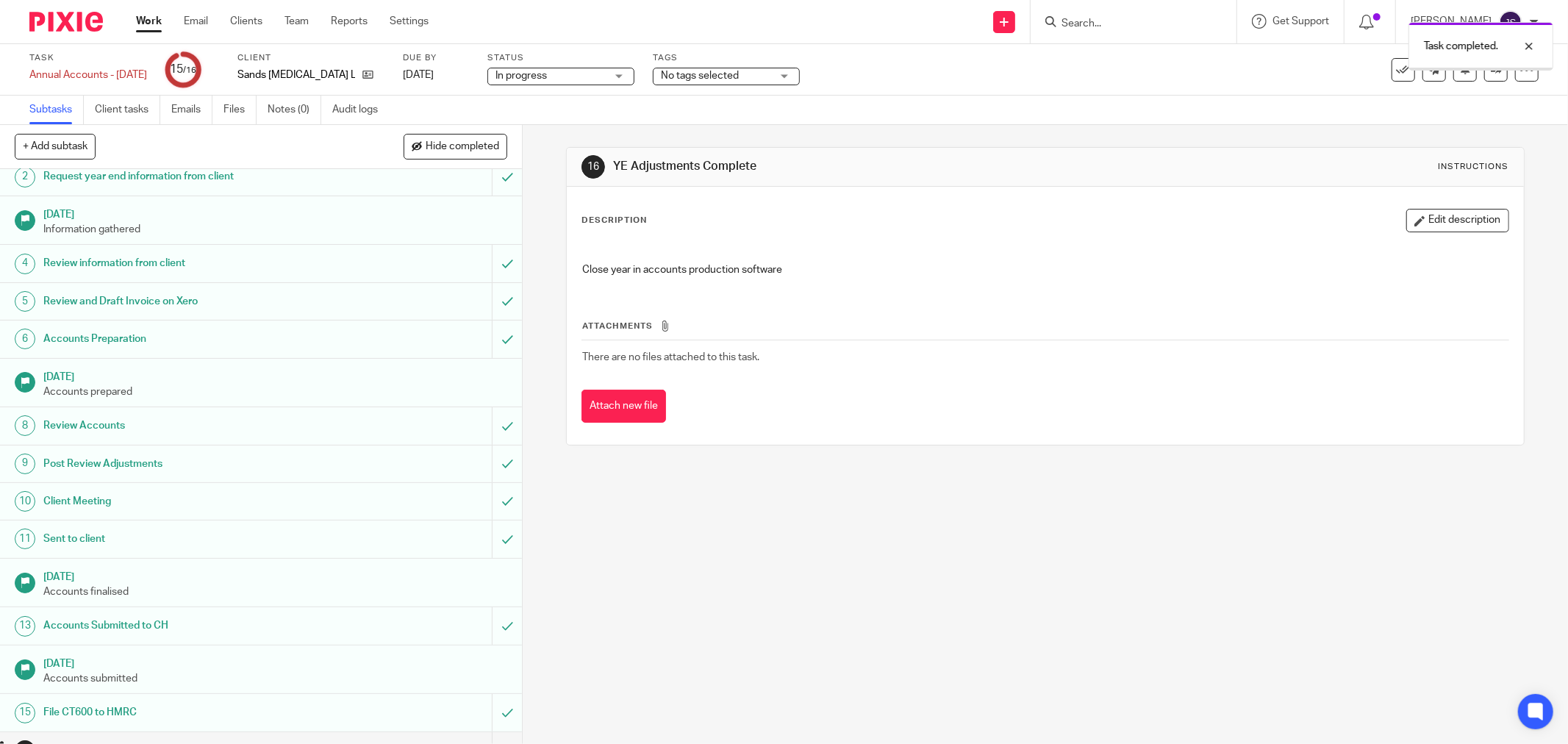
scroll to position [75, 0]
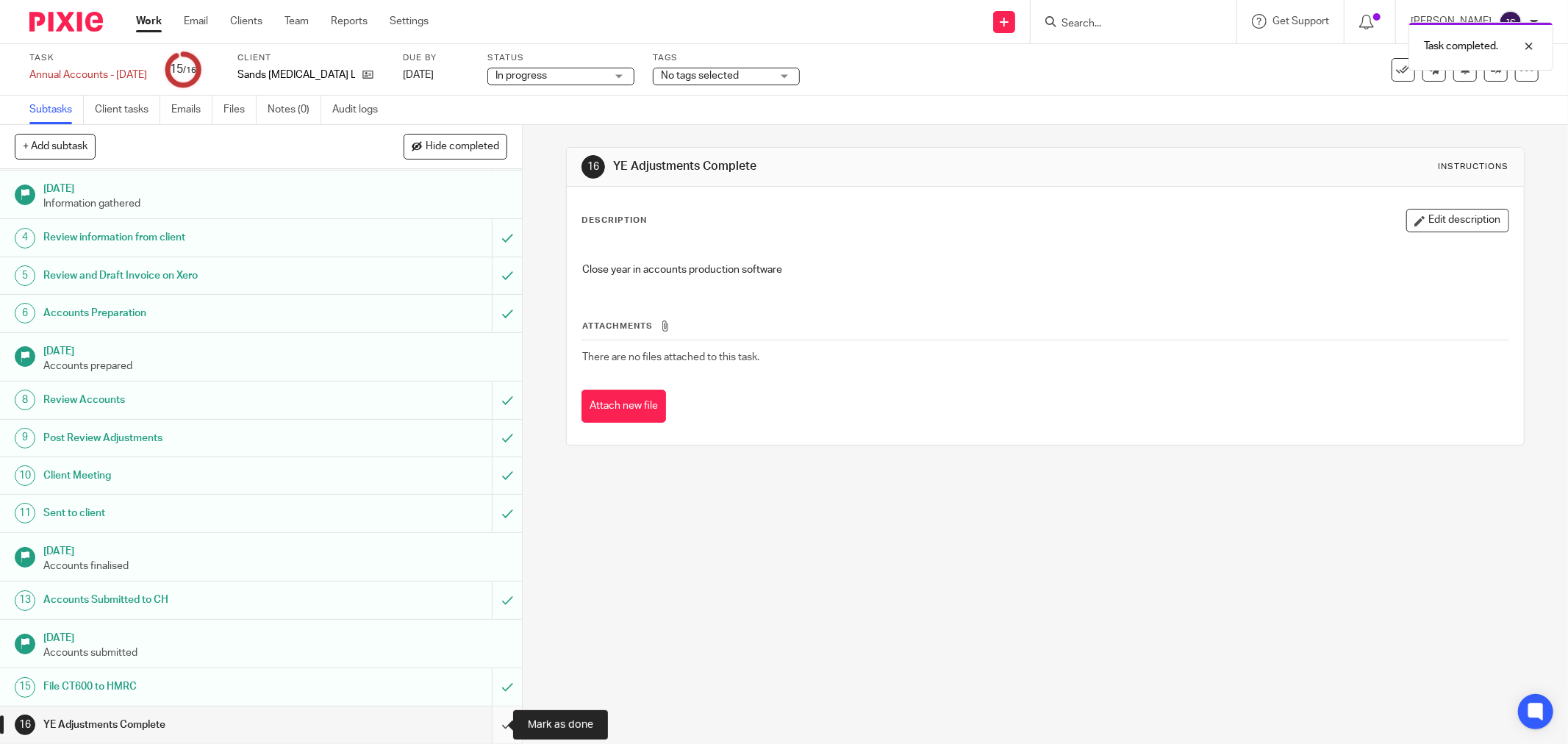
click at [492, 724] on input "submit" at bounding box center [261, 724] width 522 height 37
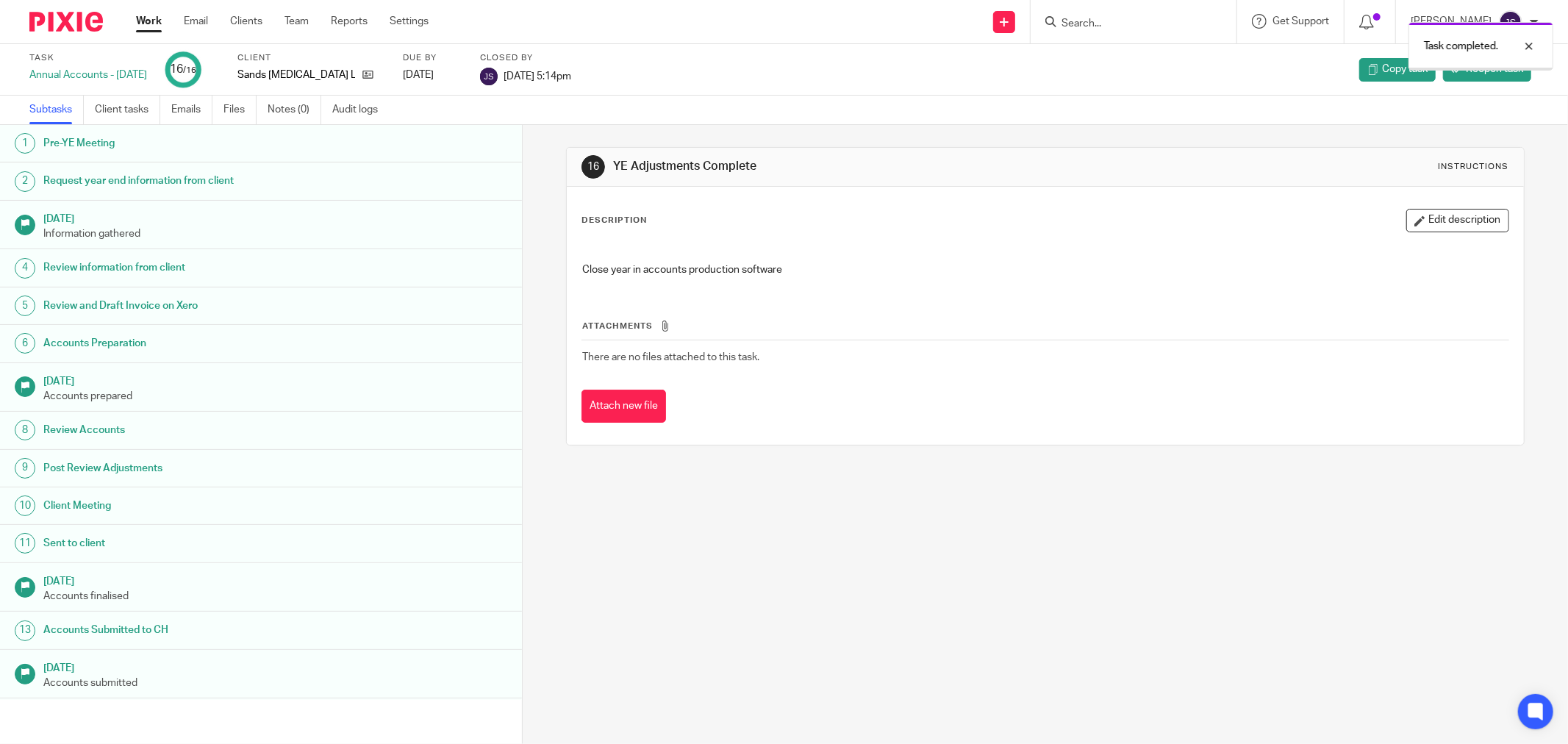
click at [70, 20] on img at bounding box center [66, 21] width 74 height 20
